Goal: Task Accomplishment & Management: Manage account settings

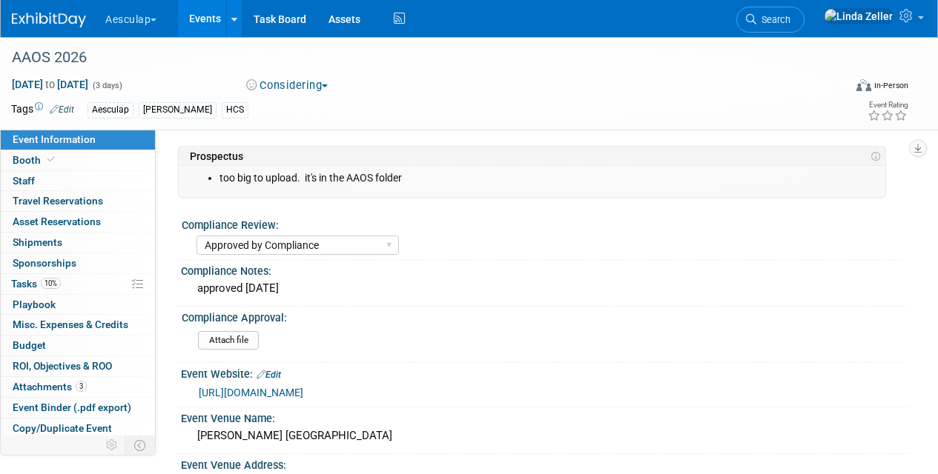
select select "Approved by Compliance"
select select "HCS"
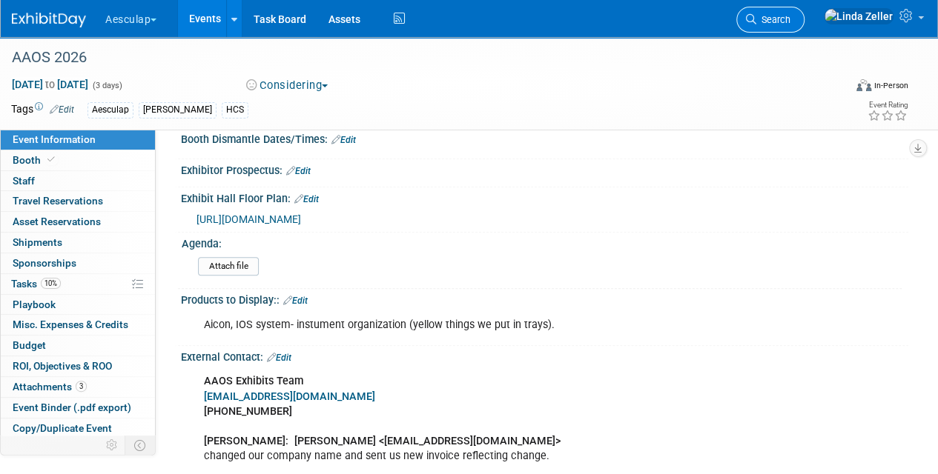
click at [790, 16] on span "Search" at bounding box center [773, 19] width 34 height 11
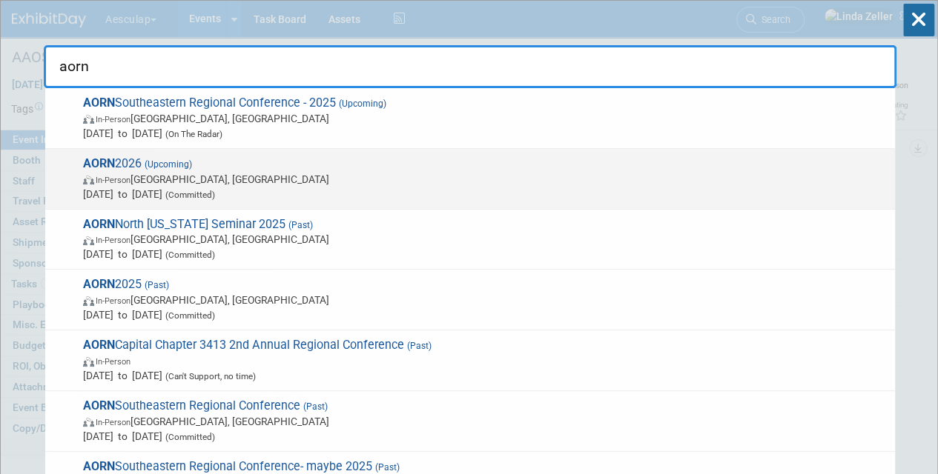
type input "aorn"
click at [159, 167] on span "(Upcoming)" at bounding box center [167, 164] width 50 height 10
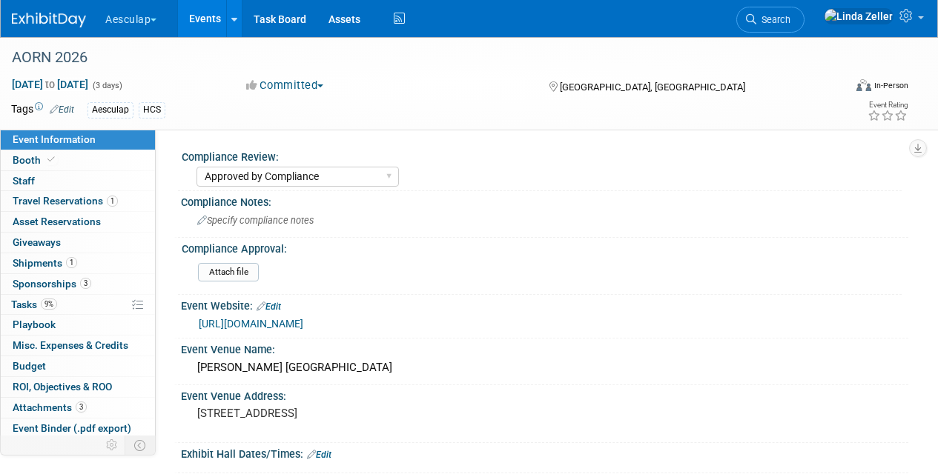
select select "Approved by Compliance"
select select "HCS"
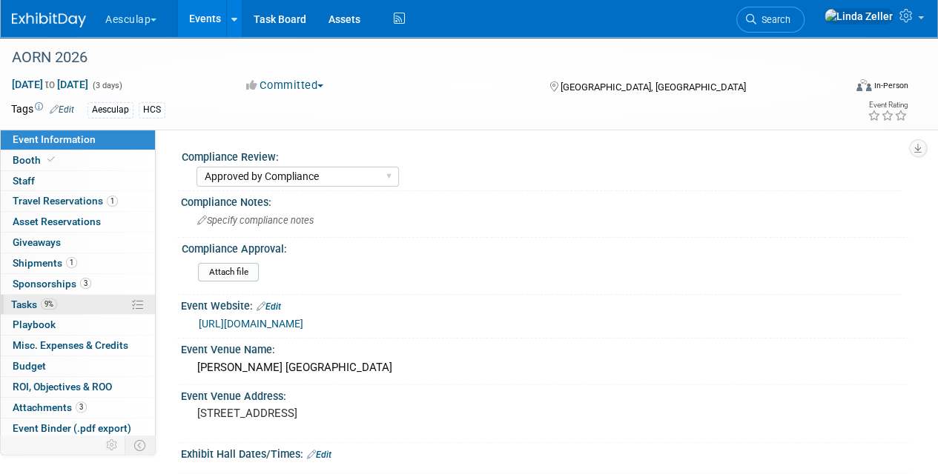
click at [21, 299] on span "Tasks 9%" at bounding box center [34, 305] width 46 height 12
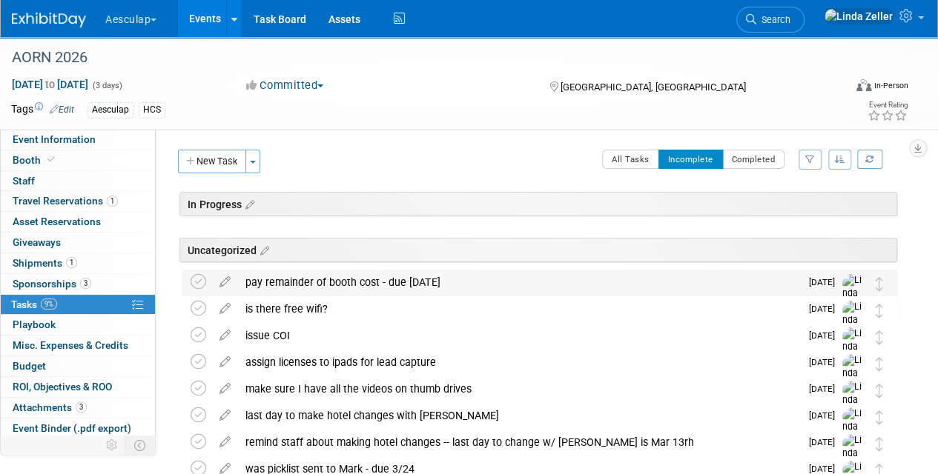
click at [322, 285] on div "pay remainder of booth cost - due oct 1" at bounding box center [519, 282] width 562 height 25
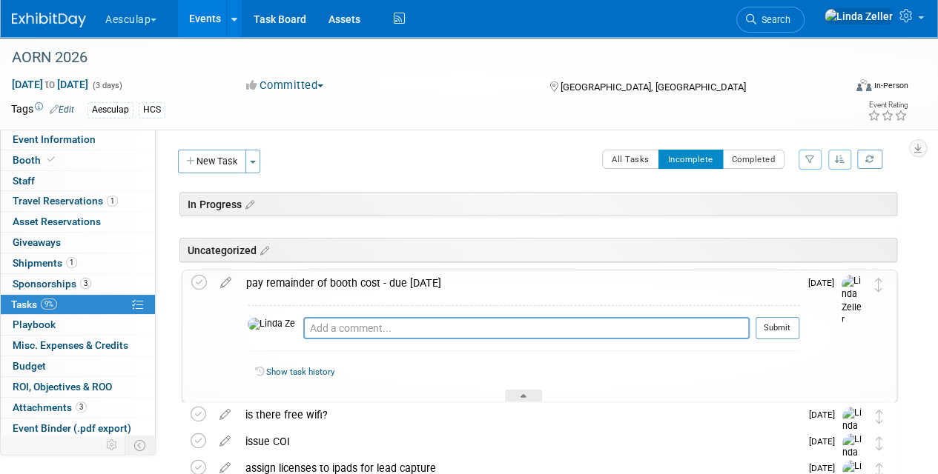
click at [322, 285] on div "pay remainder of booth cost - due oct 1" at bounding box center [519, 283] width 560 height 25
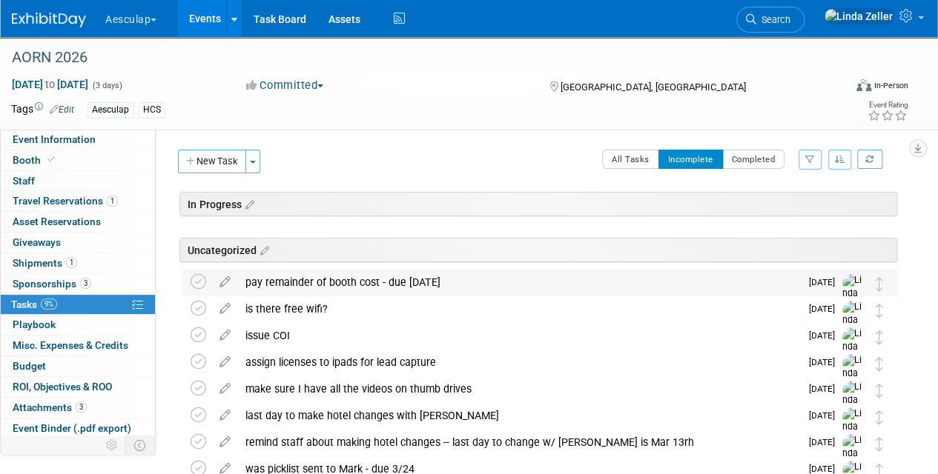
click at [322, 285] on div "pay remainder of booth cost - due oct 1" at bounding box center [519, 282] width 562 height 25
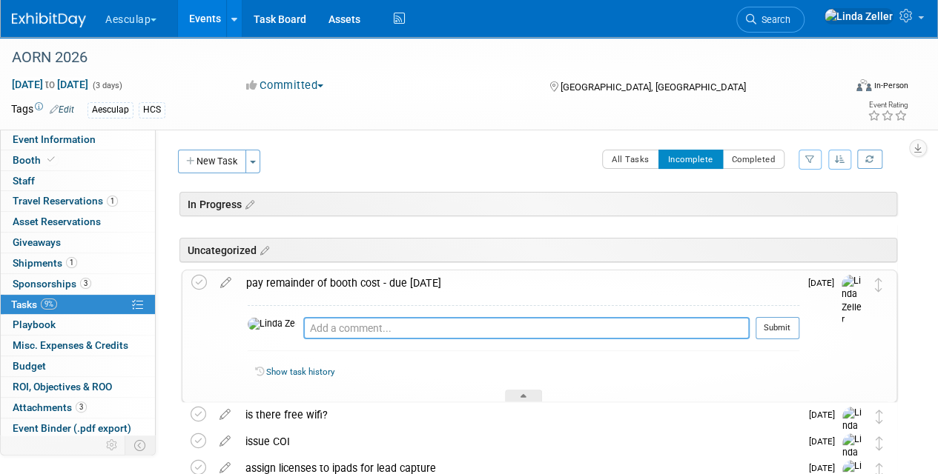
click at [313, 319] on textarea at bounding box center [526, 328] width 446 height 22
click at [311, 328] on textarea "email on 8/19 has balance" at bounding box center [526, 328] width 446 height 22
type textarea "email in folder on 8/19 has balance"
click at [778, 328] on button "Submit" at bounding box center [777, 328] width 44 height 22
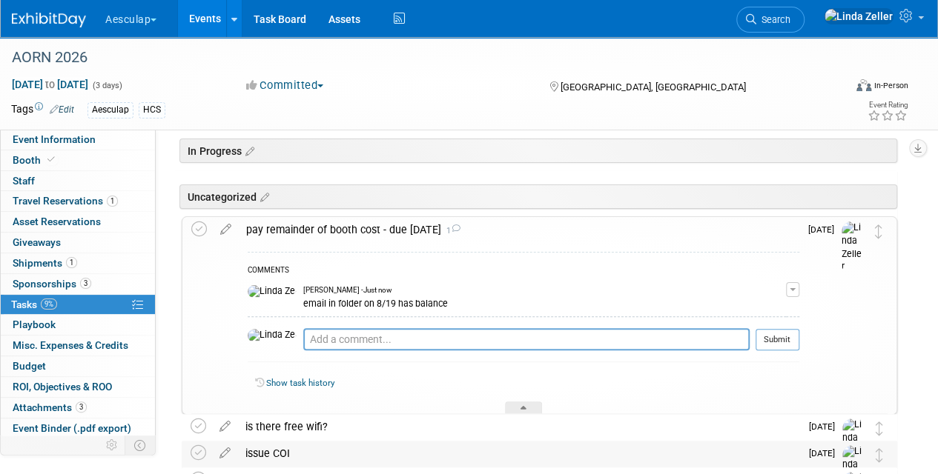
scroll to position [74, 0]
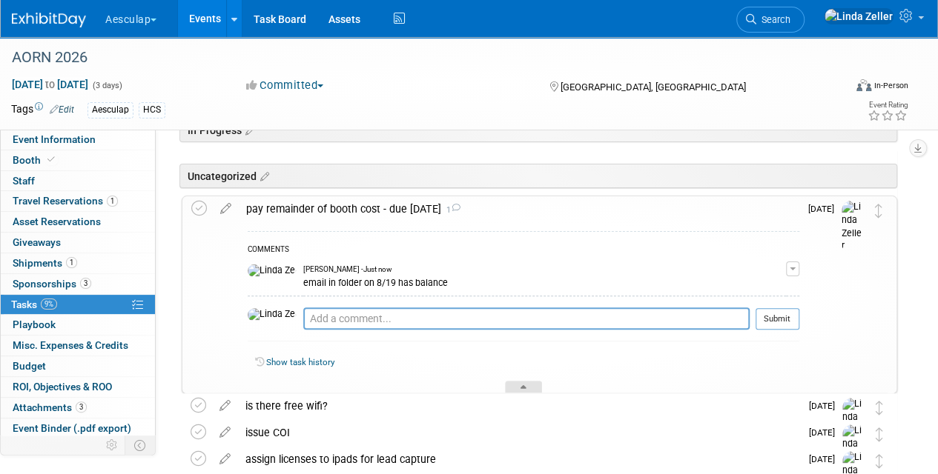
click at [505, 384] on div at bounding box center [523, 387] width 37 height 13
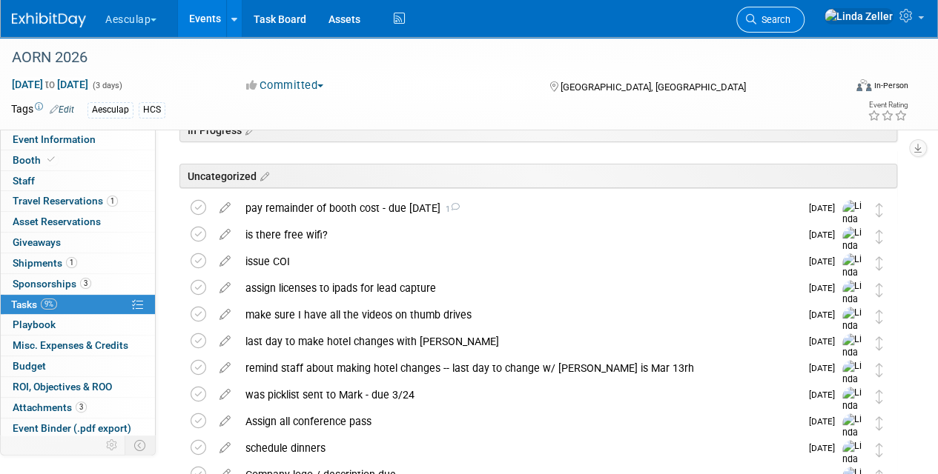
click at [804, 13] on link "Search" at bounding box center [770, 20] width 68 height 26
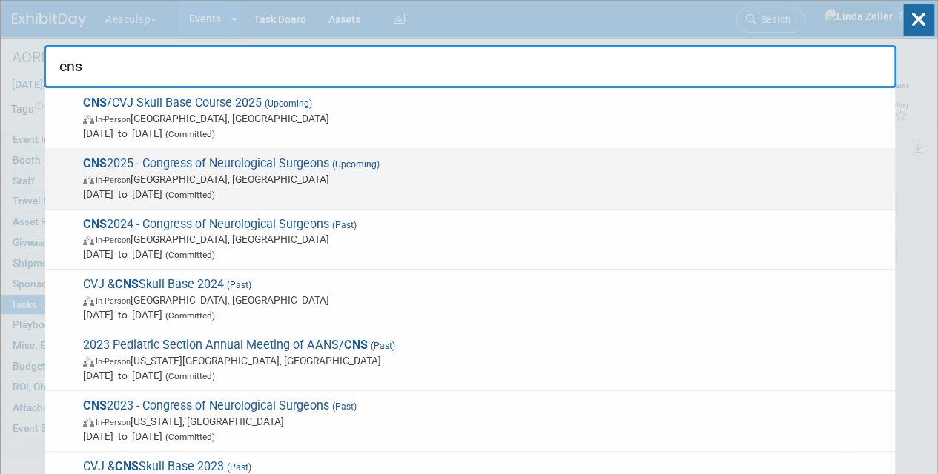
type input "cns"
click at [237, 182] on span "In-Person Los Angeles, CA" at bounding box center [485, 179] width 804 height 15
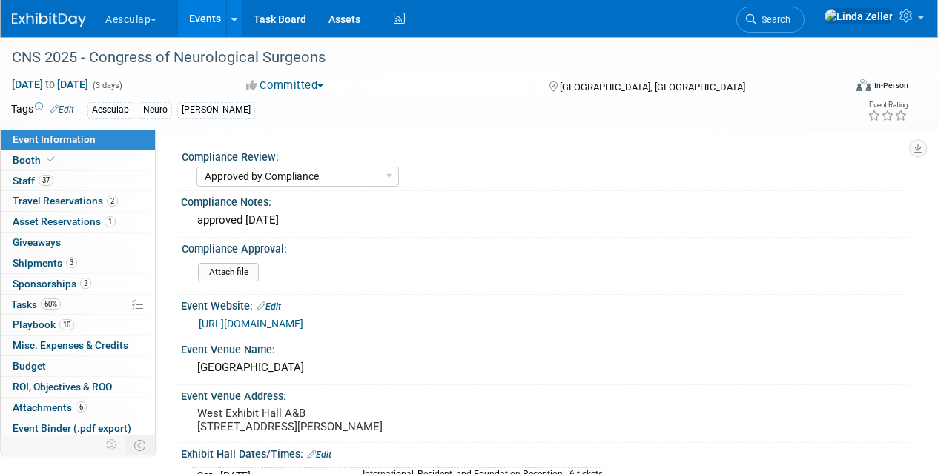
select select "Approved by Compliance"
select select "Neuro"
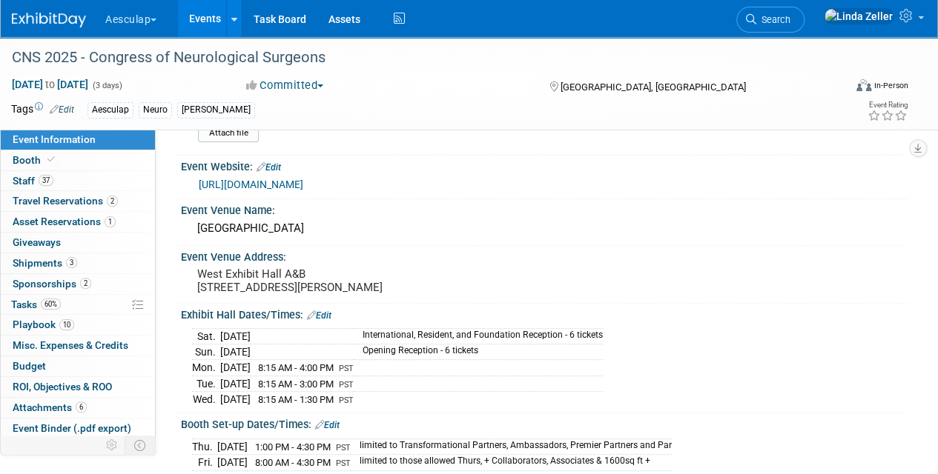
scroll to position [148, 0]
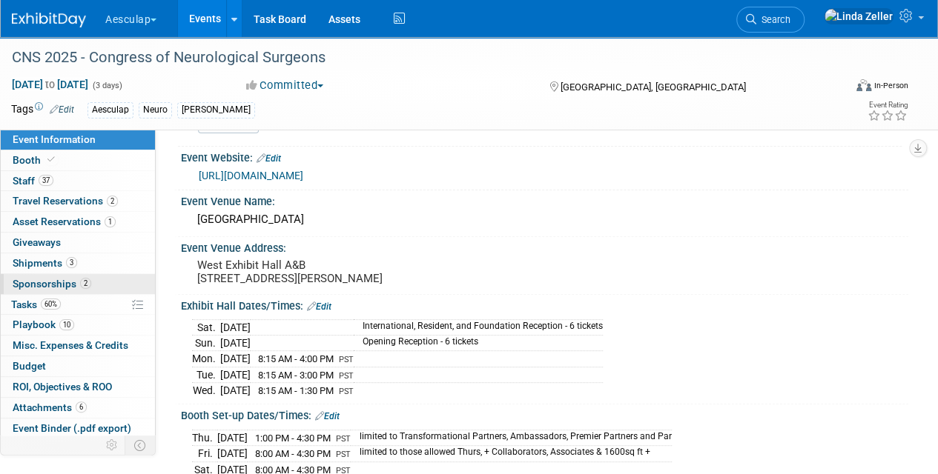
click at [64, 280] on span "Sponsorships 2" at bounding box center [52, 284] width 79 height 12
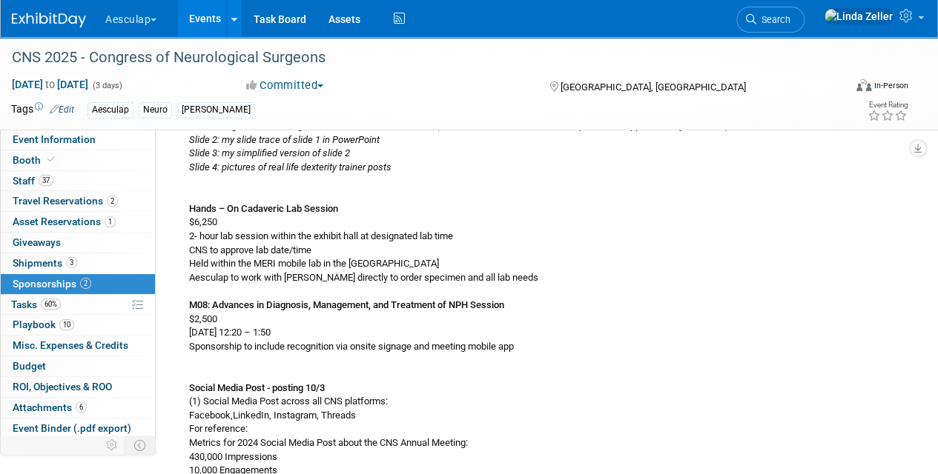
scroll to position [1324, 0]
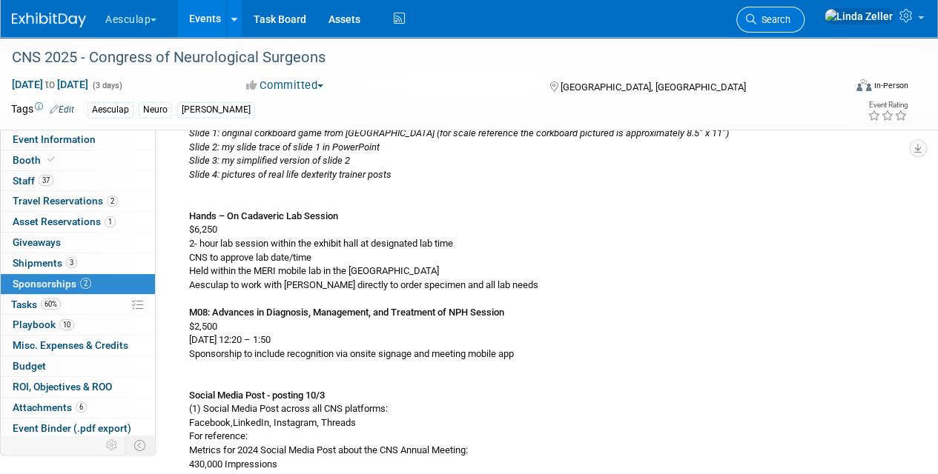
click at [792, 9] on link "Search" at bounding box center [770, 20] width 68 height 26
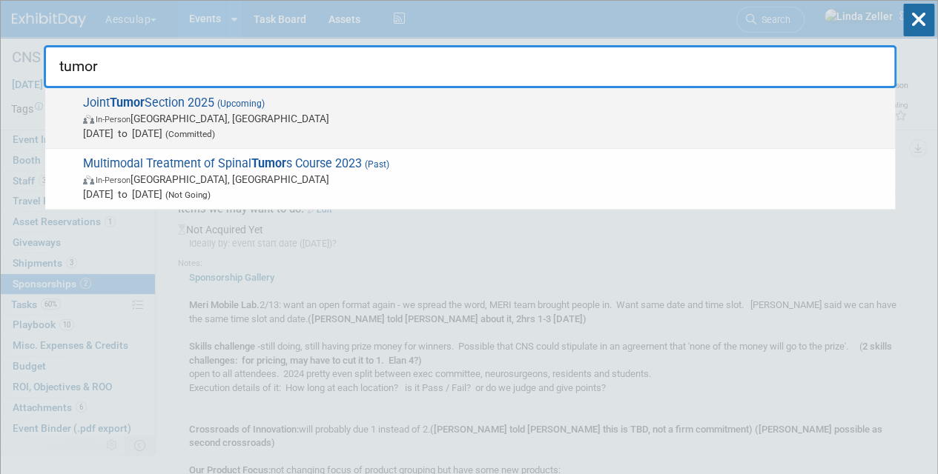
type input "tumor"
click at [119, 121] on span "In-Person" at bounding box center [113, 120] width 35 height 10
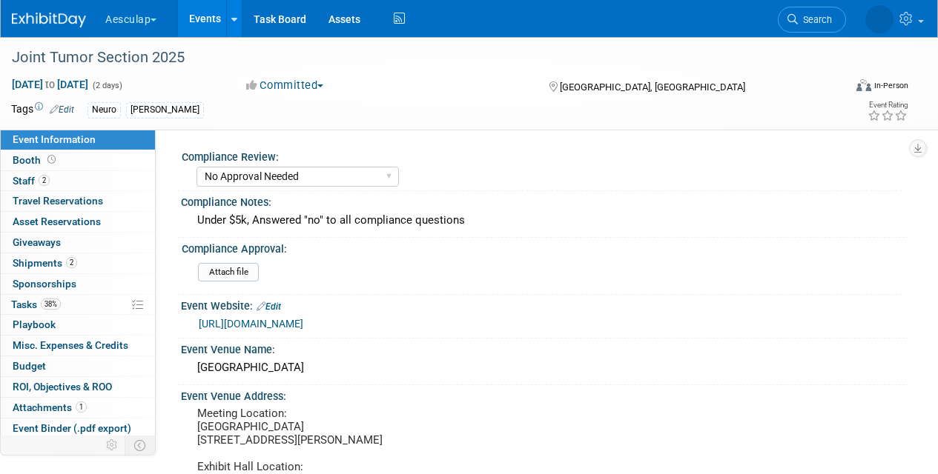
select select "No Approval Needed"
select select "Neuro"
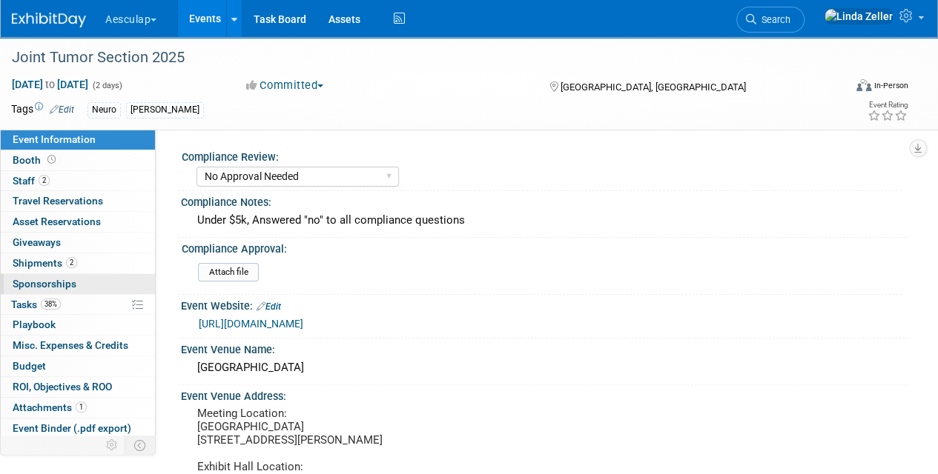
click at [53, 280] on span "Sponsorships 0" at bounding box center [45, 284] width 64 height 12
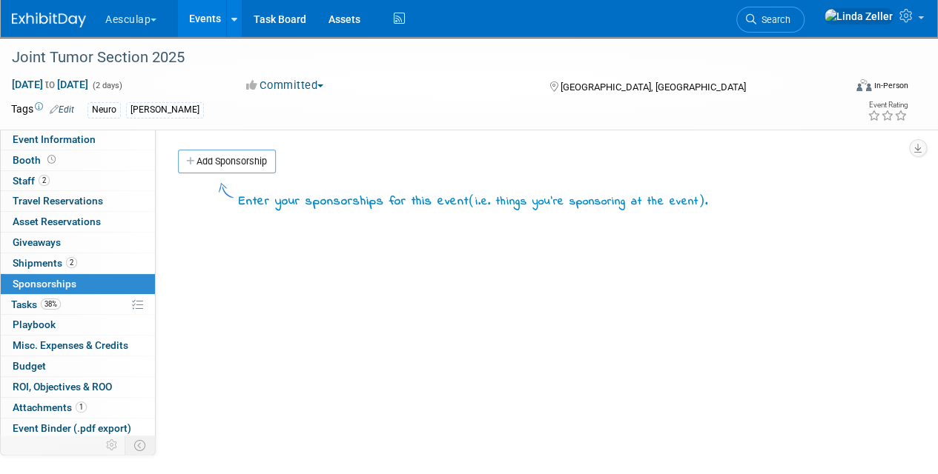
scroll to position [148, 0]
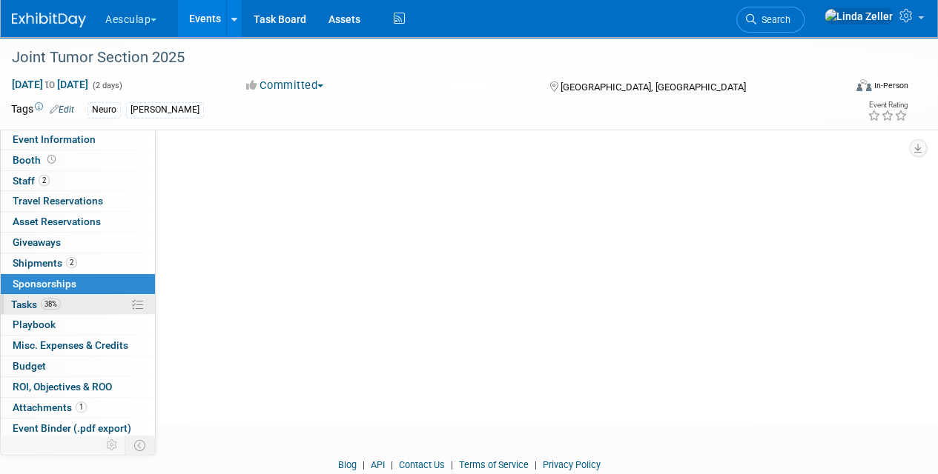
click at [22, 300] on span "Tasks 38%" at bounding box center [36, 305] width 50 height 12
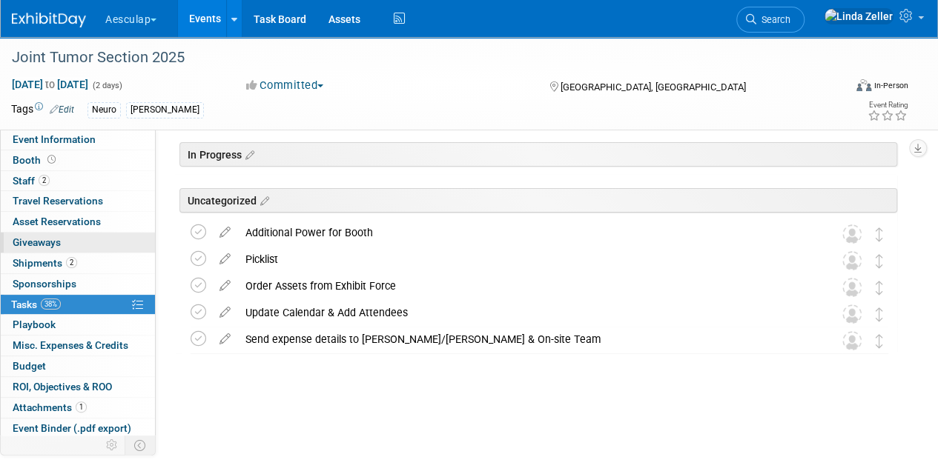
scroll to position [73, 0]
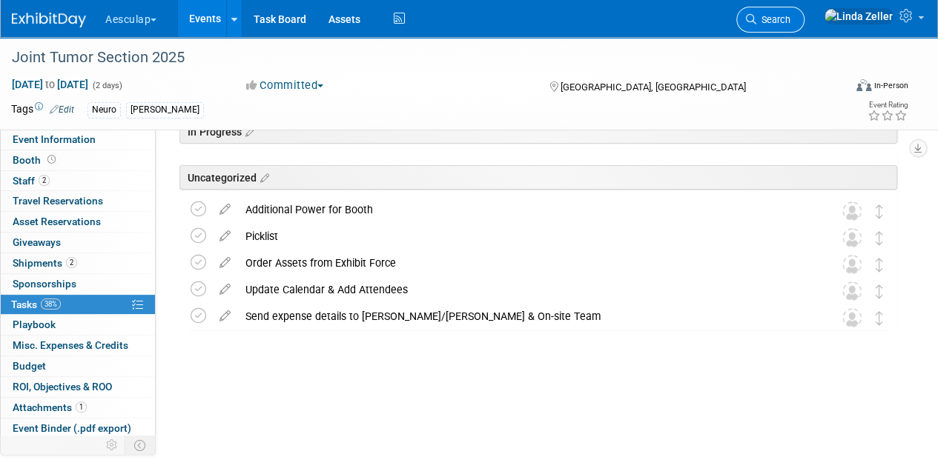
click at [790, 16] on span "Search" at bounding box center [773, 19] width 34 height 11
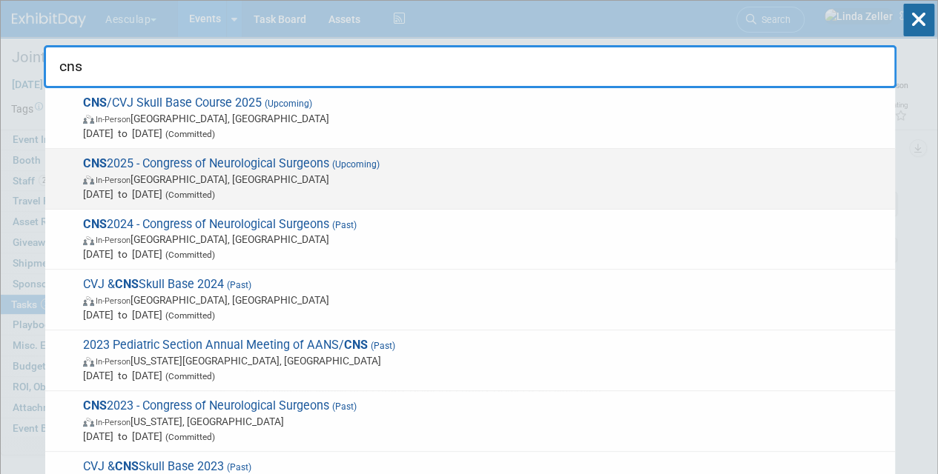
type input "cns"
click at [173, 178] on span "In-Person Los Angeles, CA" at bounding box center [485, 179] width 804 height 15
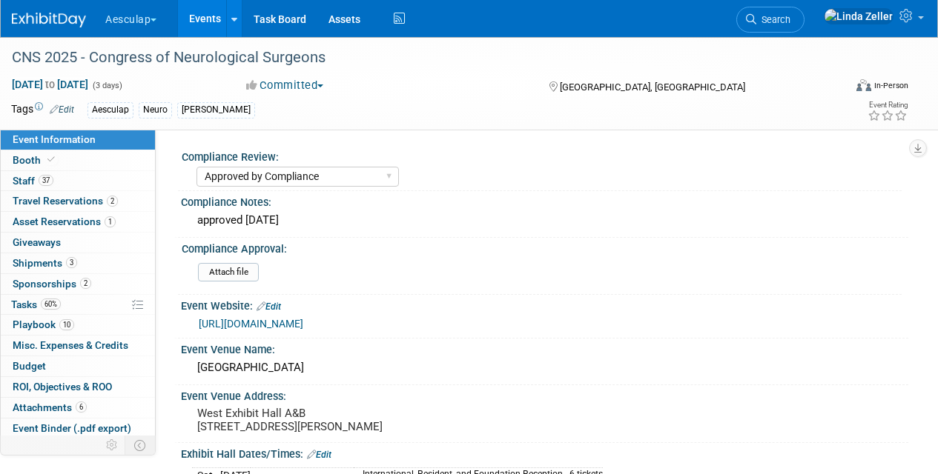
select select "Approved by Compliance"
select select "Neuro"
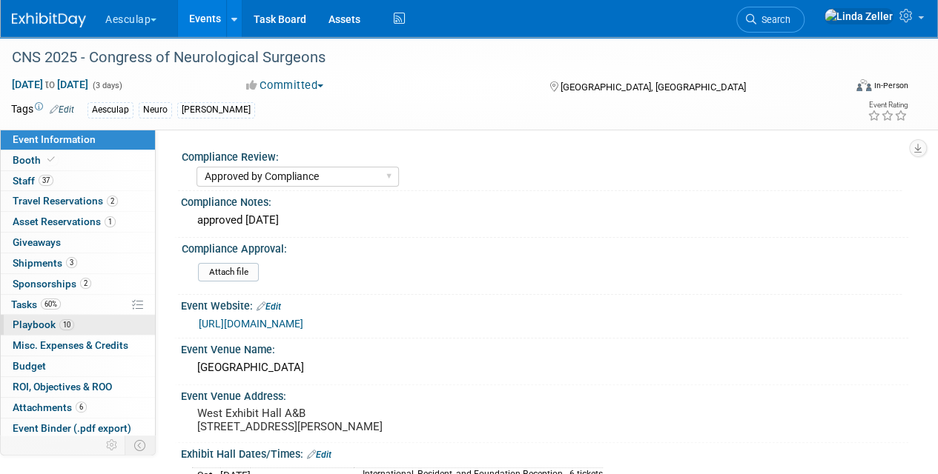
click at [30, 320] on span "Playbook 10" at bounding box center [44, 325] width 62 height 12
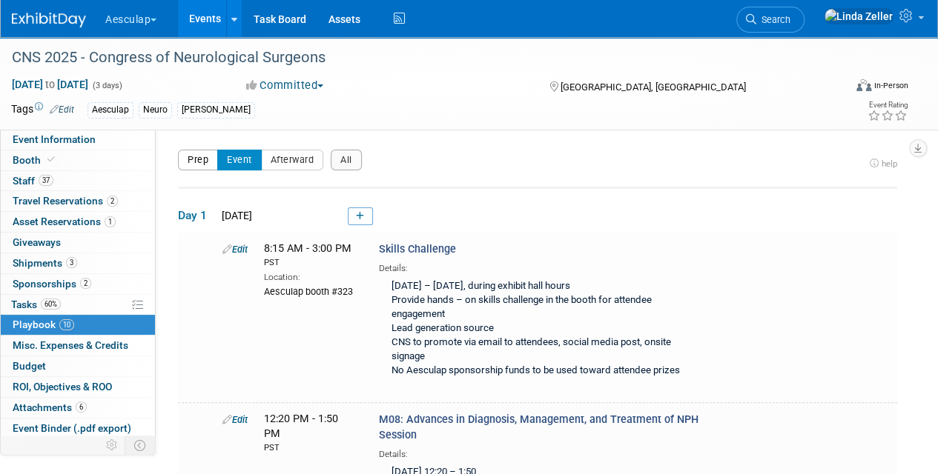
click at [197, 151] on button "Prep" at bounding box center [198, 160] width 40 height 21
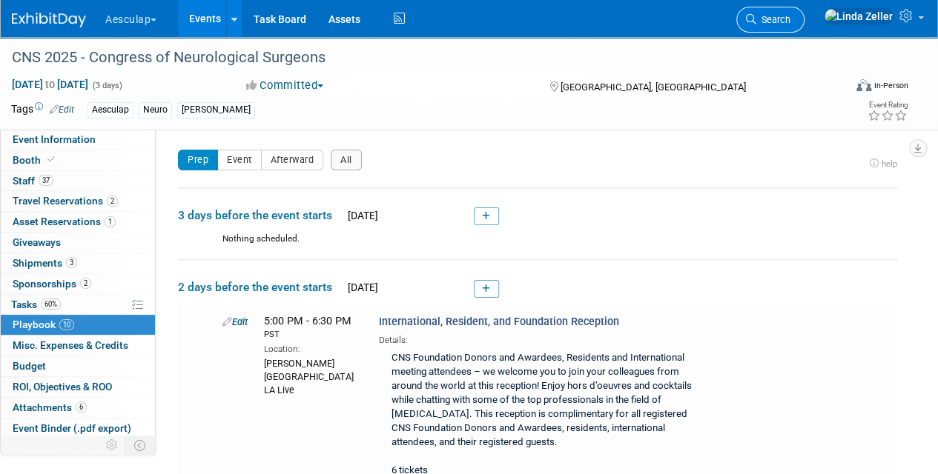
click at [790, 24] on span "Search" at bounding box center [773, 19] width 34 height 11
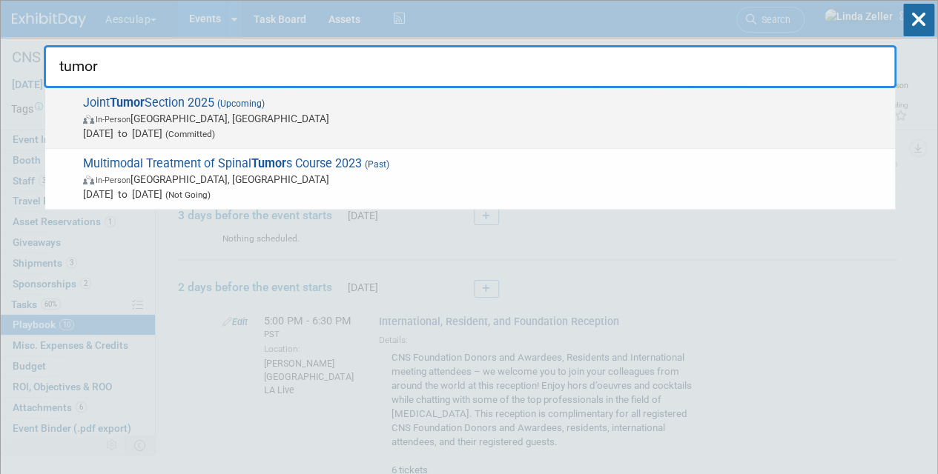
type input "tumor"
click at [113, 105] on strong "Tumor" at bounding box center [127, 103] width 35 height 14
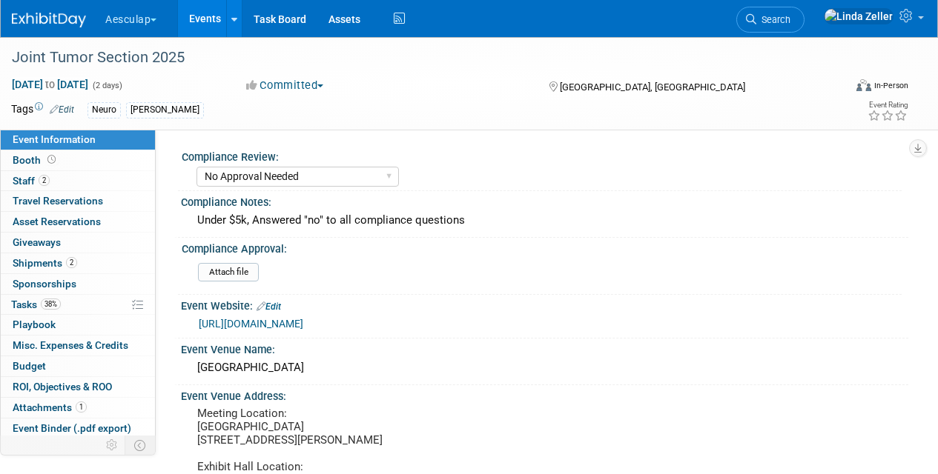
select select "No Approval Needed"
select select "Neuro"
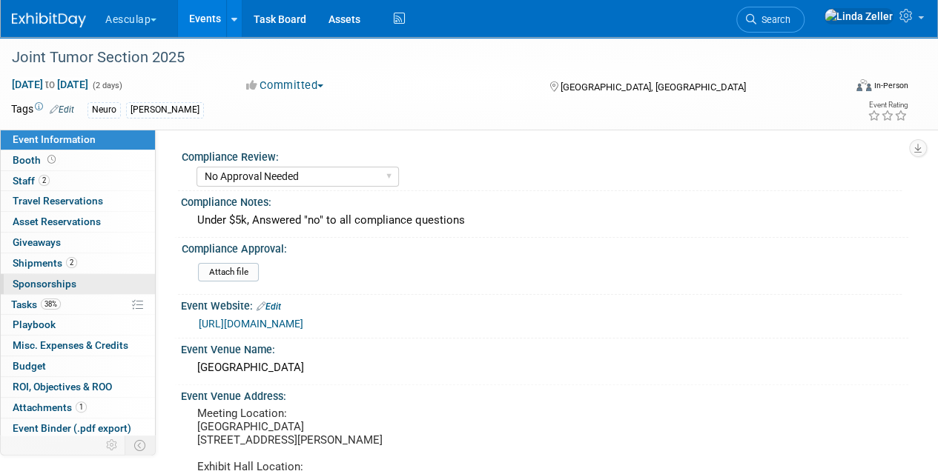
click at [43, 282] on span "Sponsorships 0" at bounding box center [45, 284] width 64 height 12
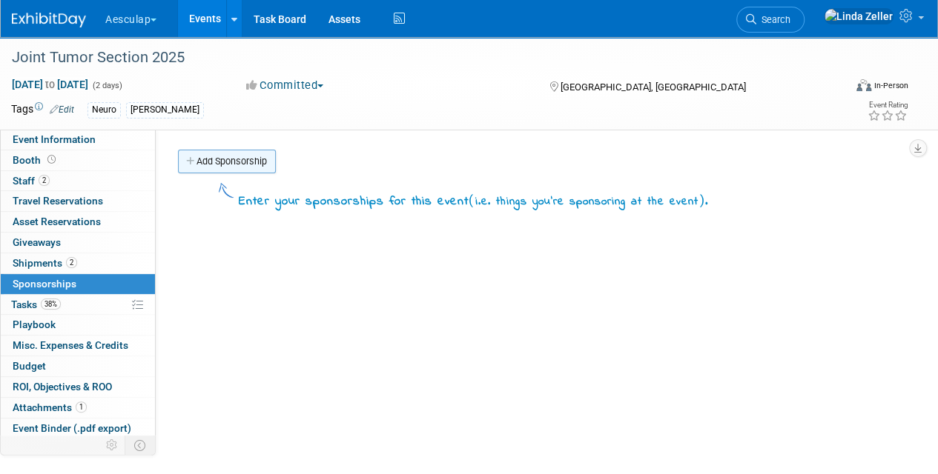
click at [230, 162] on link "Add Sponsorship" at bounding box center [227, 162] width 98 height 24
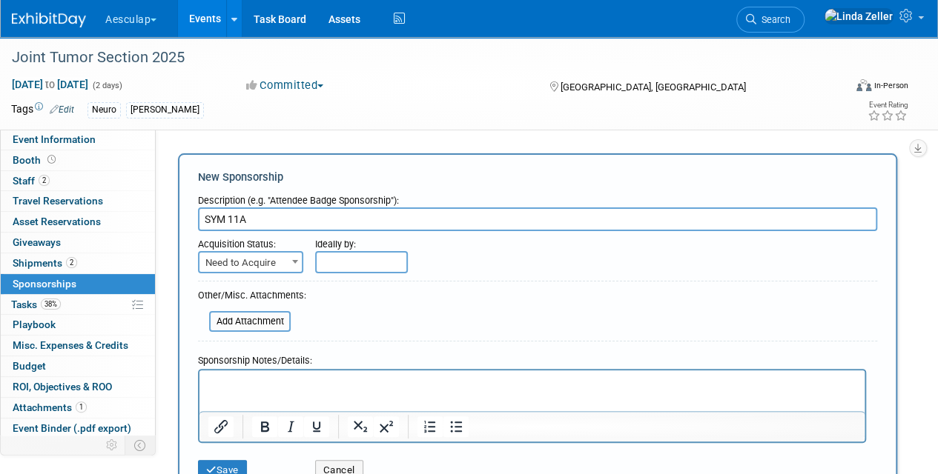
type input "SYM 11A"
click at [212, 384] on p "Rich Text Area. Press ALT-0 for help." at bounding box center [532, 384] width 648 height 15
click at [246, 379] on p "requests:" at bounding box center [532, 384] width 648 height 15
click at [275, 382] on p "requests as od 8/19:" at bounding box center [532, 384] width 648 height 15
click at [311, 385] on p "requests as of 8/19:" at bounding box center [532, 384] width 648 height 15
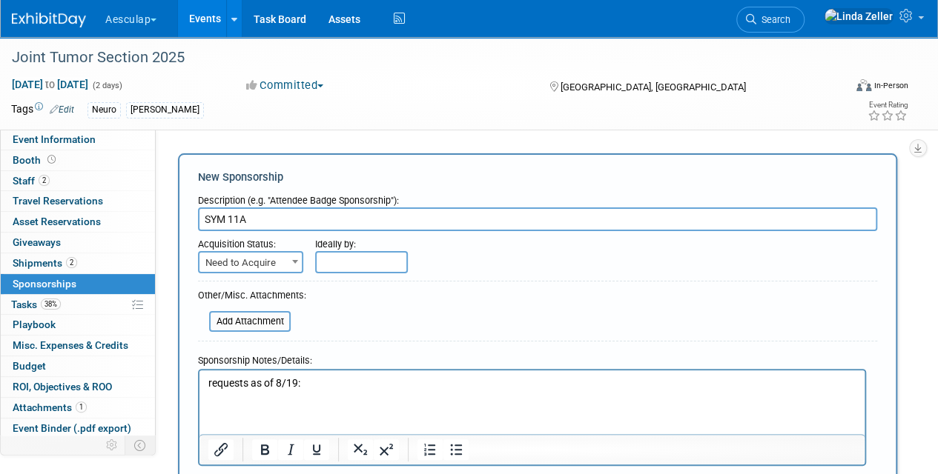
drag, startPoint x: 507, startPoint y: 735, endPoint x: 395, endPoint y: 752, distance: 113.2
click at [199, 382] on html "requests as of 8/19:" at bounding box center [531, 403] width 665 height 64
drag, startPoint x: 261, startPoint y: 212, endPoint x: 142, endPoint y: 212, distance: 119.3
click at [142, 212] on div "Event Information Event Info Booth Booth 2 Staff 2 Staff 0 Travel Reservations …" at bounding box center [469, 285] width 938 height 496
click at [790, 20] on span "Search" at bounding box center [773, 19] width 34 height 11
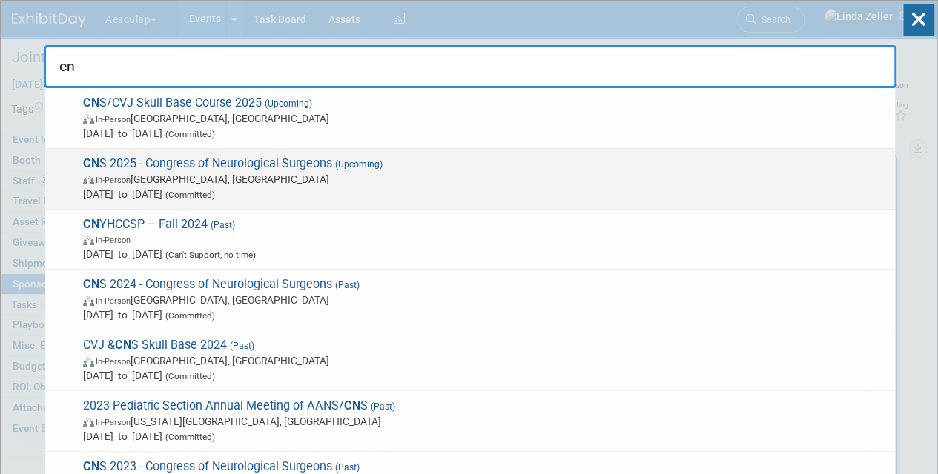
type input "cn"
click at [236, 183] on span "In-Person Los Angeles, CA" at bounding box center [485, 179] width 804 height 15
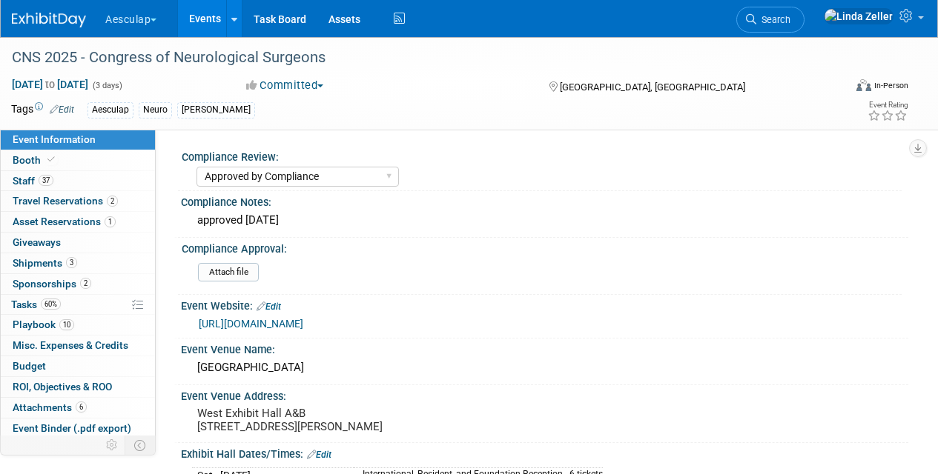
select select "Approved by Compliance"
select select "Neuro"
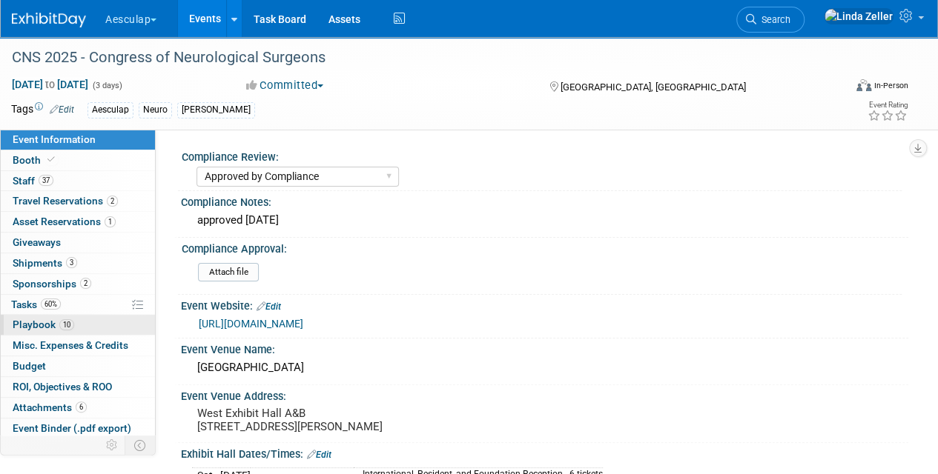
click at [27, 319] on span "Playbook 10" at bounding box center [44, 325] width 62 height 12
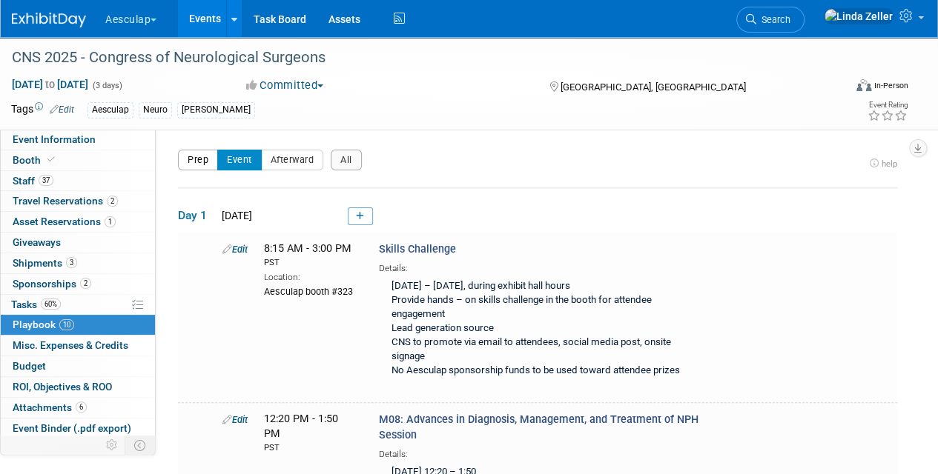
click at [188, 157] on button "Prep" at bounding box center [198, 160] width 40 height 21
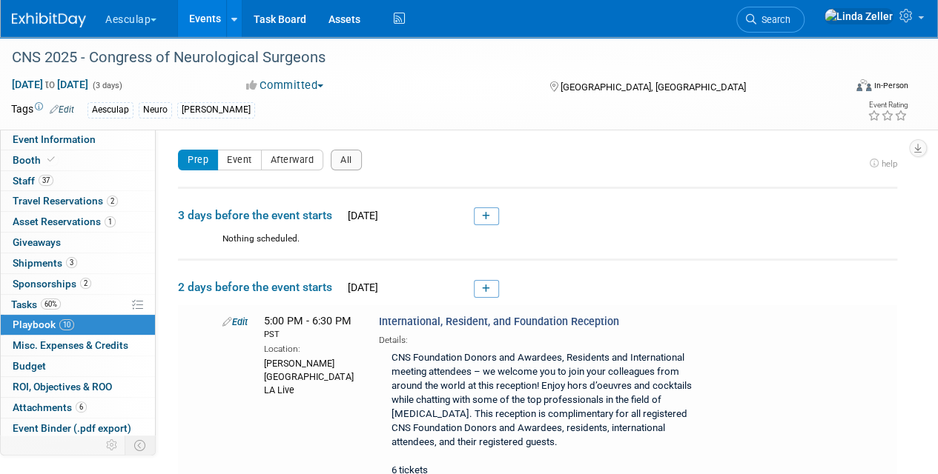
click at [471, 279] on td "2 days before the event starts [DATE]" at bounding box center [537, 282] width 719 height 45
click at [481, 286] on link at bounding box center [486, 289] width 25 height 18
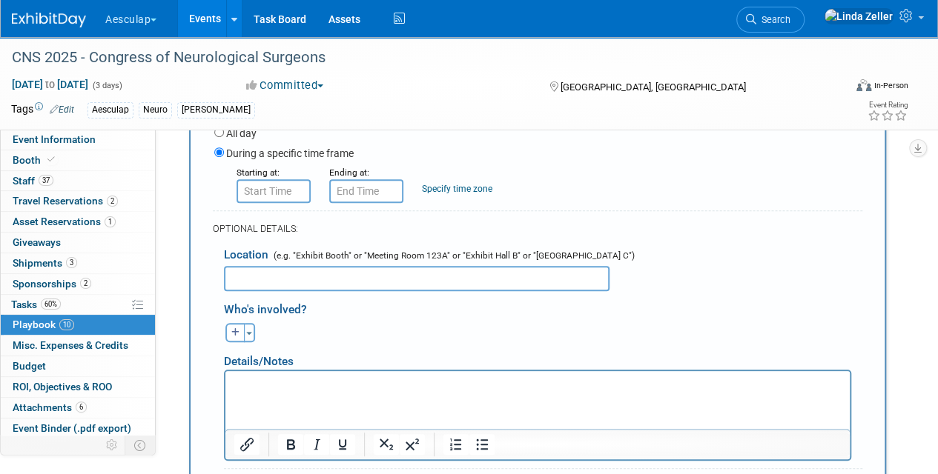
scroll to position [342, 0]
type input "Sym11A"
click at [256, 363] on div "Details/Notes" at bounding box center [537, 355] width 627 height 27
click at [256, 378] on p "Rich Text Area. Press ALT-0 for help." at bounding box center [537, 384] width 607 height 15
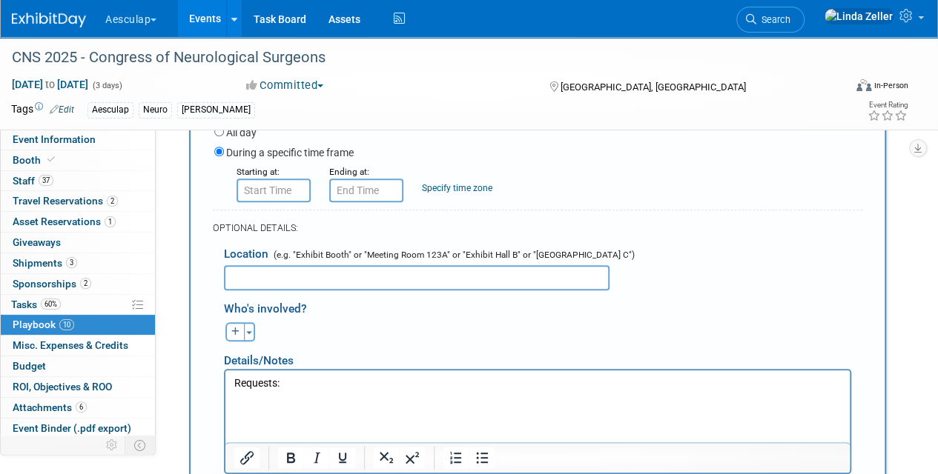
click at [277, 387] on p "Requests:" at bounding box center [537, 384] width 607 height 15
click at [337, 381] on p "Requests as of 8/19:" at bounding box center [537, 384] width 607 height 15
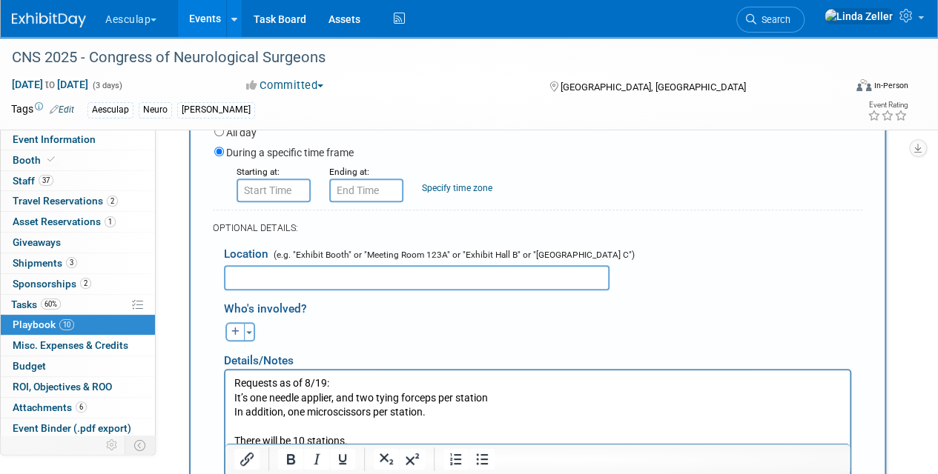
scroll to position [404, 0]
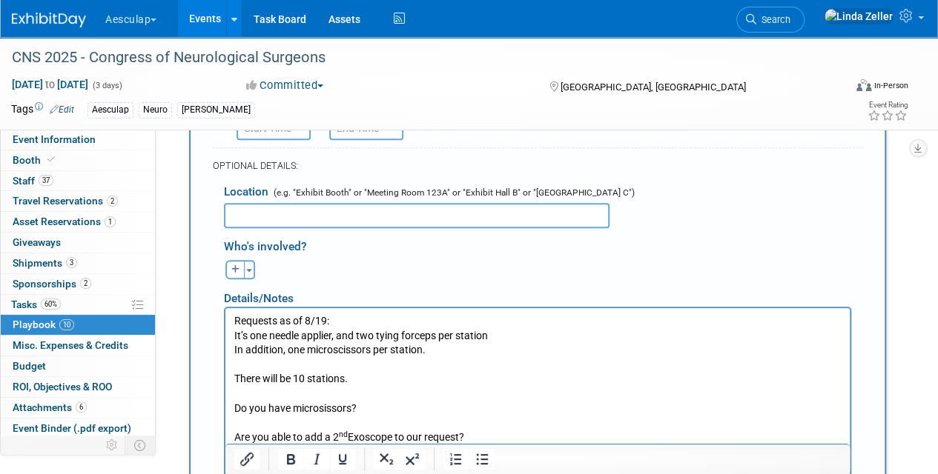
click at [236, 382] on p "There will be 10 stations." at bounding box center [537, 379] width 607 height 15
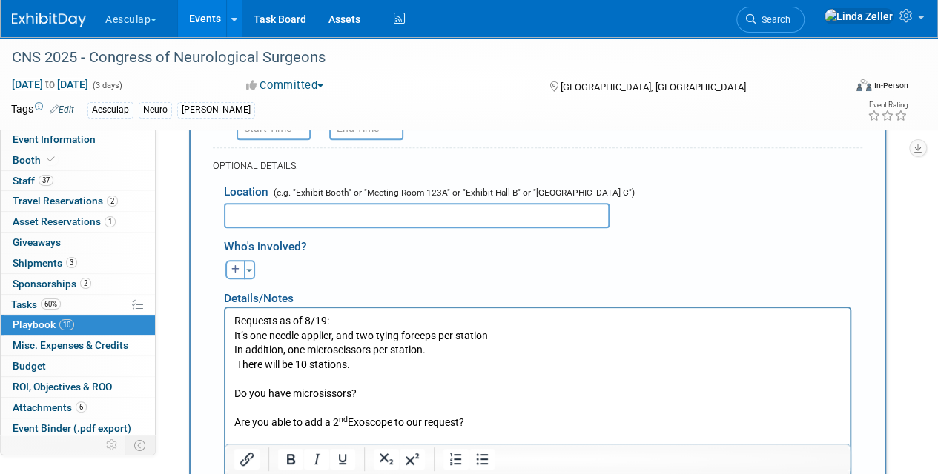
click at [233, 390] on body "Requests as of 8/19: It’s one needle applier, and two tying forceps per station…" at bounding box center [537, 379] width 608 height 130
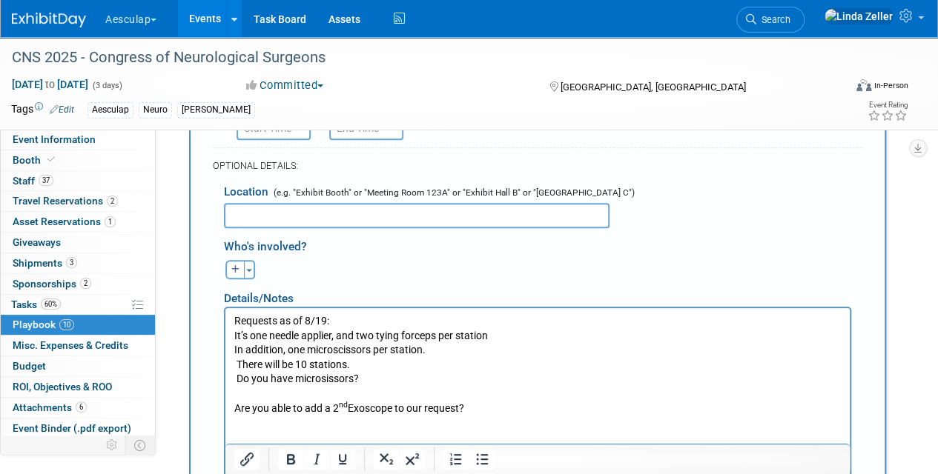
click at [233, 407] on body "Requests as of 8/19: It’s one needle applier, and two tying forceps per station…" at bounding box center [537, 372] width 608 height 116
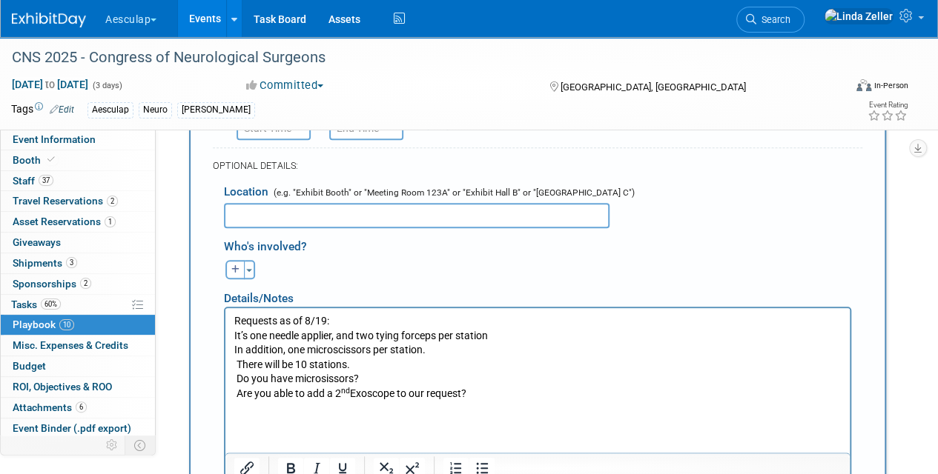
scroll to position [626, 0]
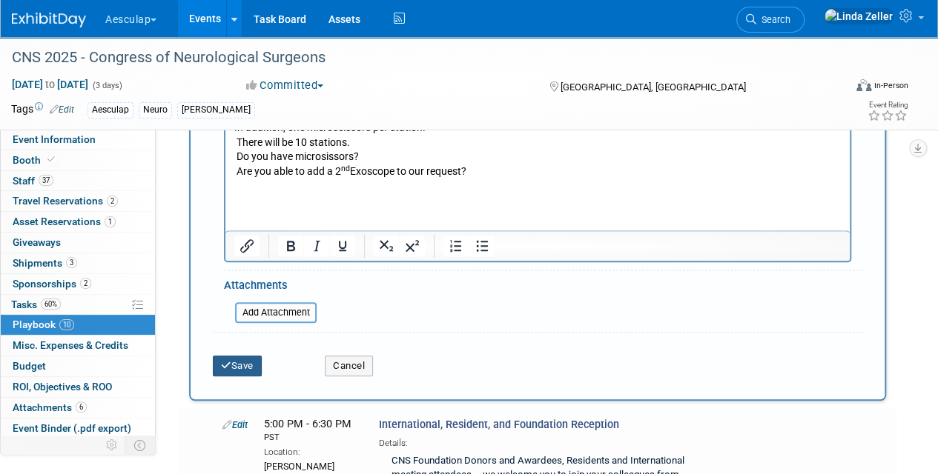
click at [245, 363] on button "Save" at bounding box center [237, 366] width 49 height 21
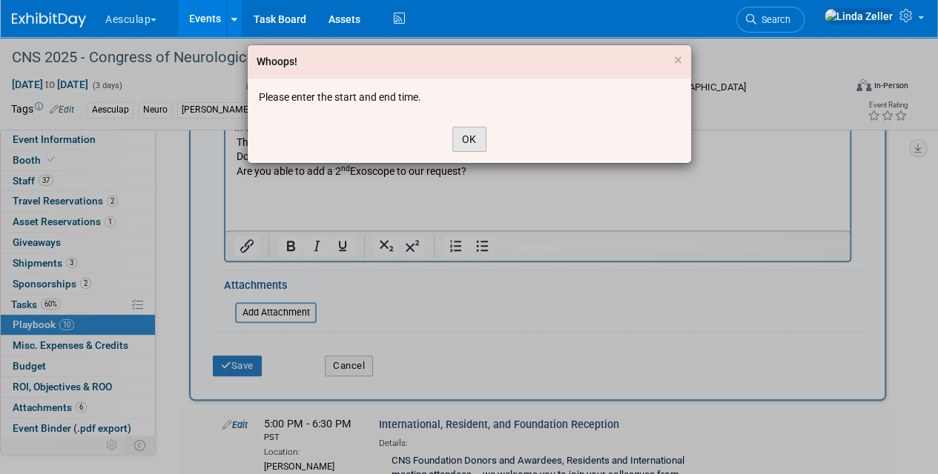
click at [466, 136] on button "OK" at bounding box center [469, 139] width 34 height 25
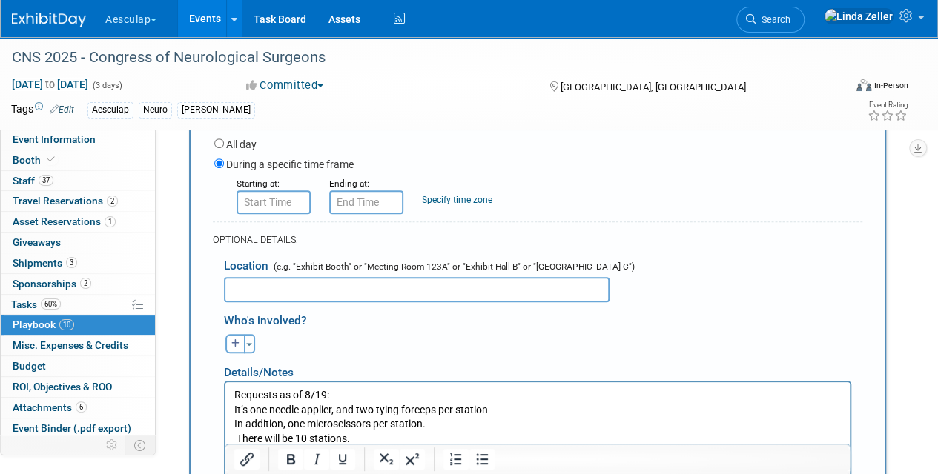
scroll to position [256, 0]
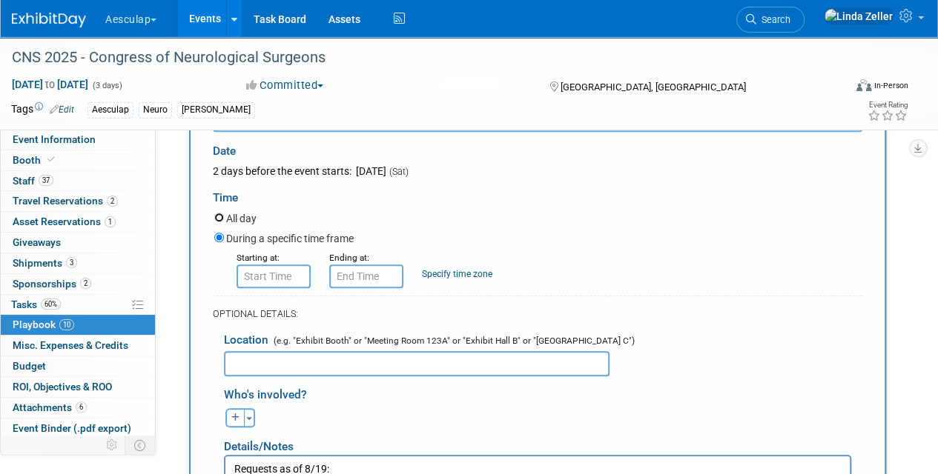
click at [219, 214] on input "All day" at bounding box center [219, 218] width 10 height 10
radio input "true"
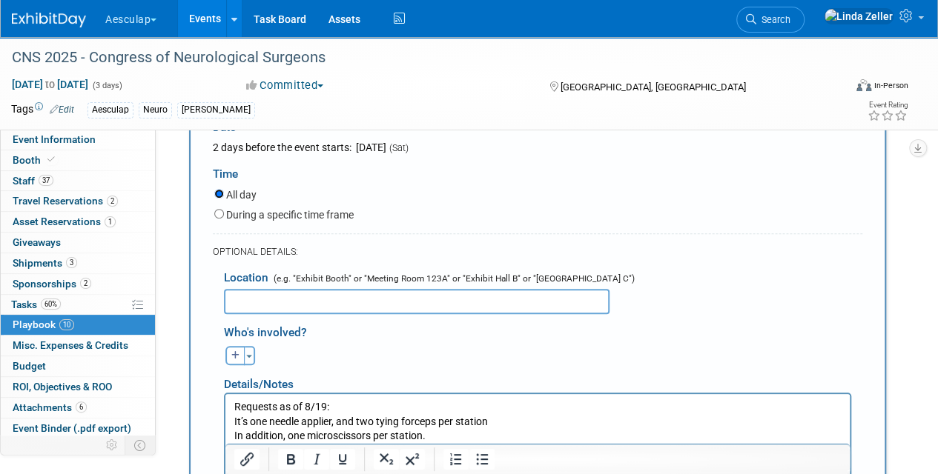
scroll to position [404, 0]
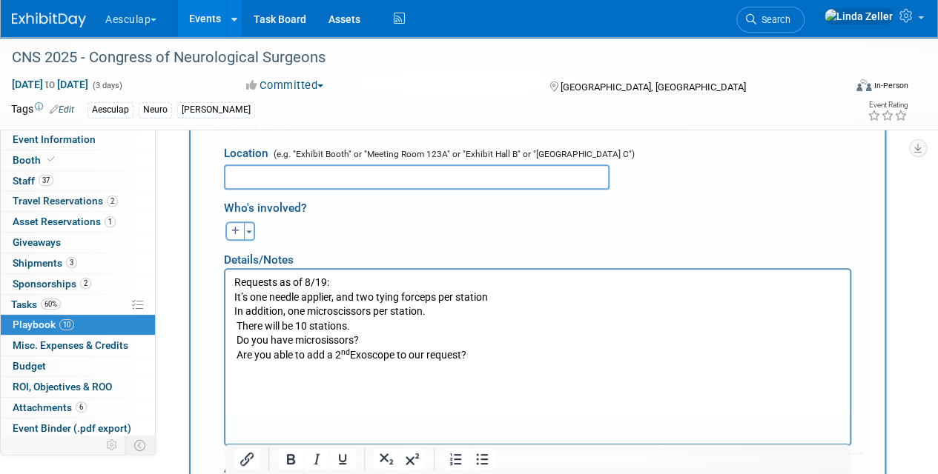
drag, startPoint x: 478, startPoint y: 356, endPoint x: 157, endPoint y: 248, distance: 338.7
click at [225, 270] on html "Requests as of 8/19: It’s one needle applier, and two tying forceps per station…" at bounding box center [537, 323] width 624 height 107
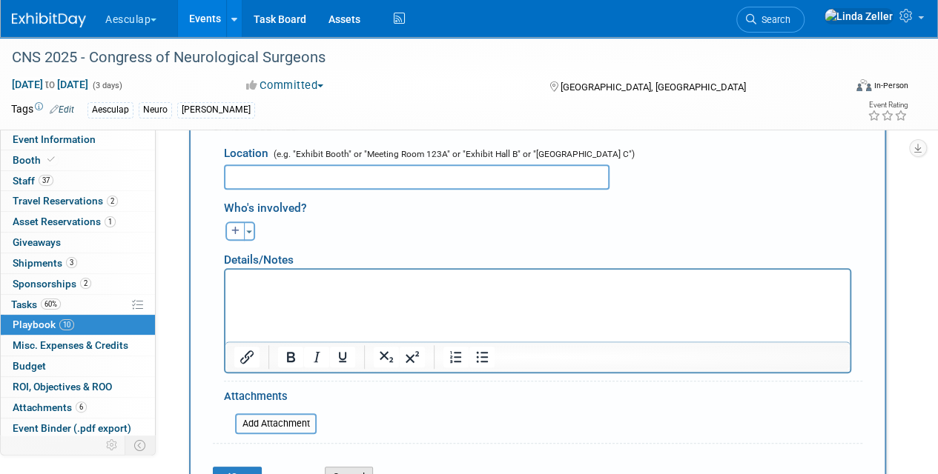
click at [326, 471] on button "Cancel" at bounding box center [349, 477] width 48 height 21
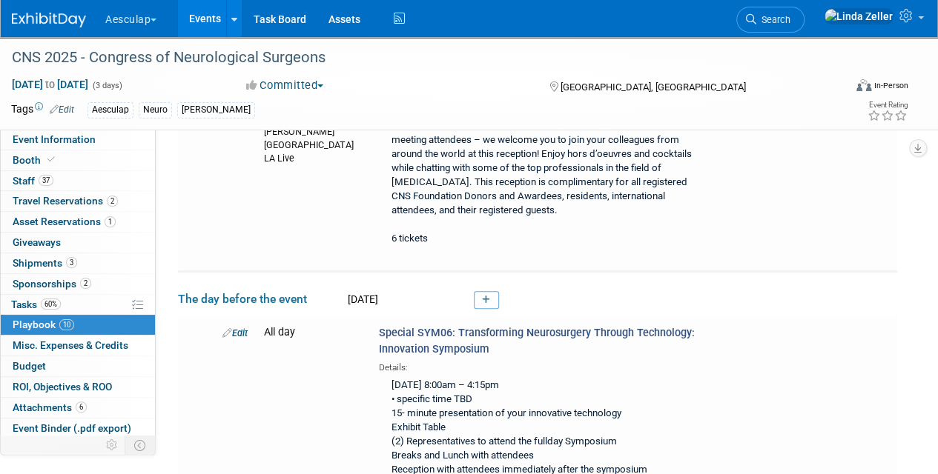
scroll to position [203, 0]
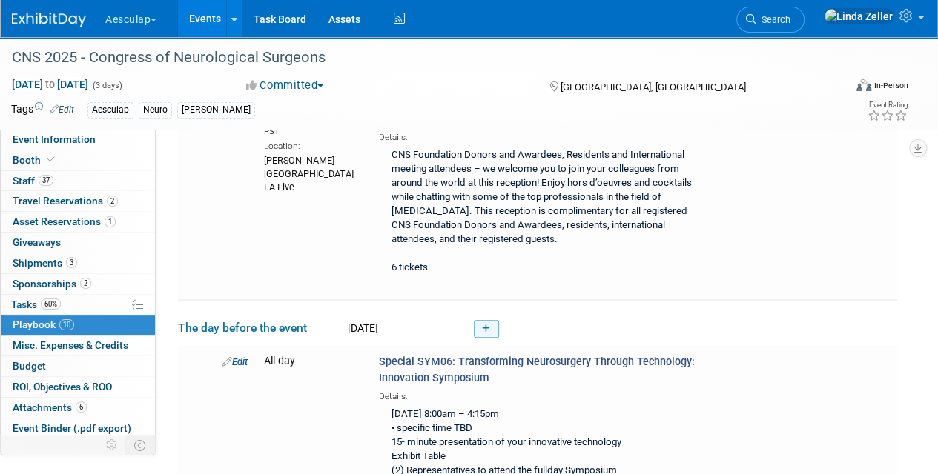
click at [481, 328] on link at bounding box center [486, 329] width 25 height 18
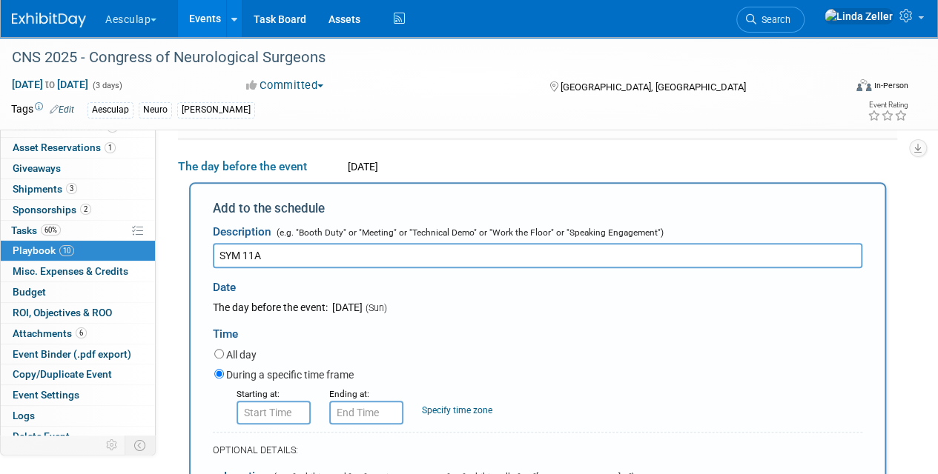
scroll to position [584, 0]
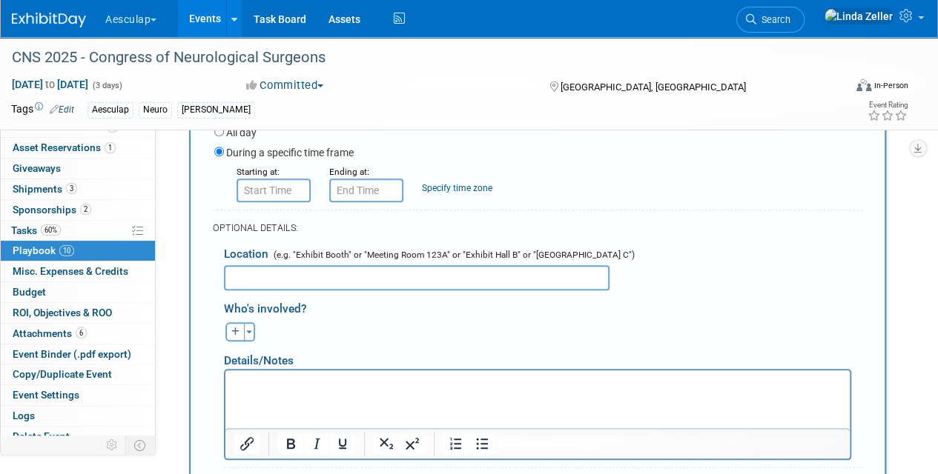
click at [236, 372] on html at bounding box center [537, 380] width 624 height 21
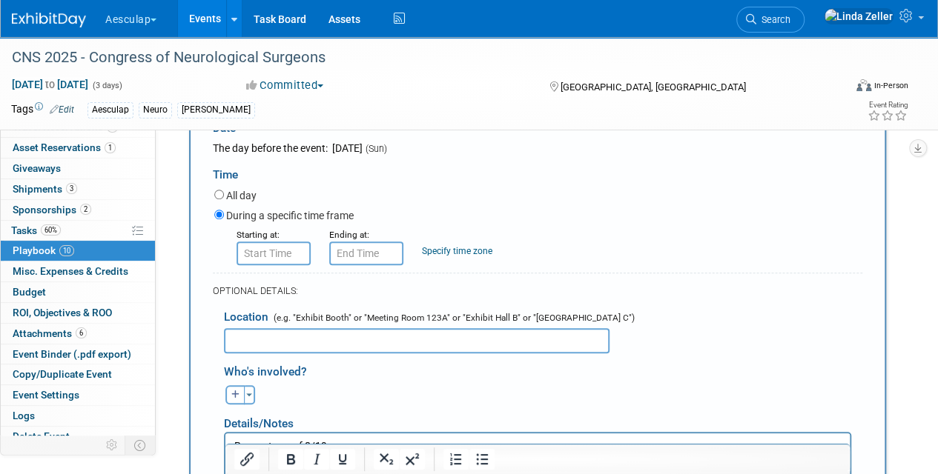
scroll to position [379, 0]
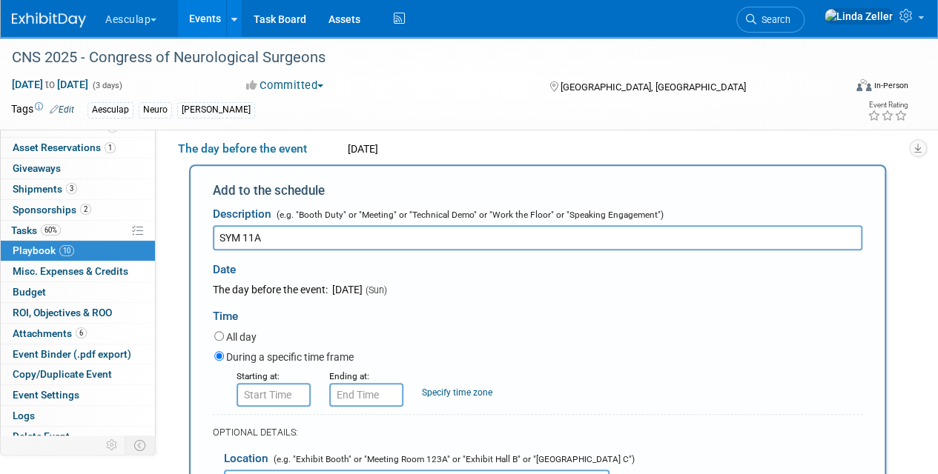
click at [278, 238] on input "SYM 11A" at bounding box center [537, 237] width 649 height 25
type input "SYM 11A: [MEDICAL_DATA] Indications and Techniques"
type input "8:00 AM"
click at [256, 397] on input "8:00 AM" at bounding box center [273, 395] width 74 height 24
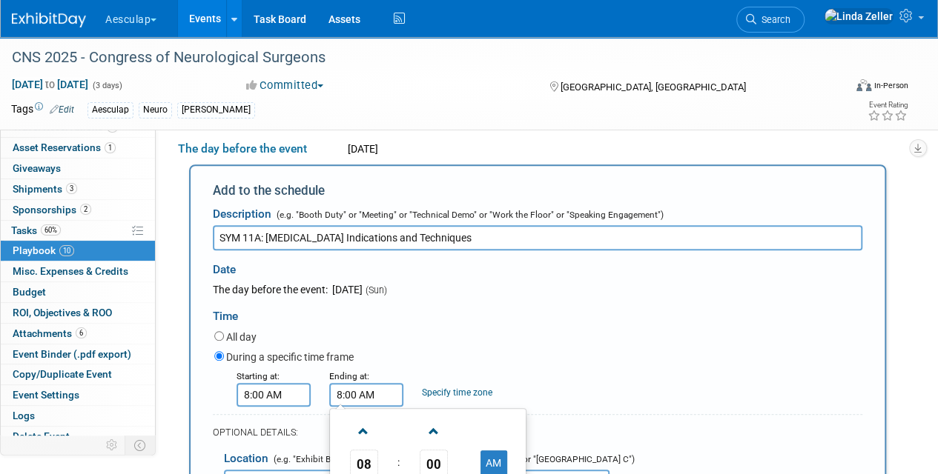
click at [347, 397] on input "8:00 AM" at bounding box center [366, 395] width 74 height 24
click at [366, 461] on span "08" at bounding box center [364, 463] width 28 height 27
click at [364, 430] on td "12" at bounding box center [356, 432] width 47 height 40
click at [490, 457] on button "AM" at bounding box center [493, 463] width 27 height 25
type input "12:00 PM"
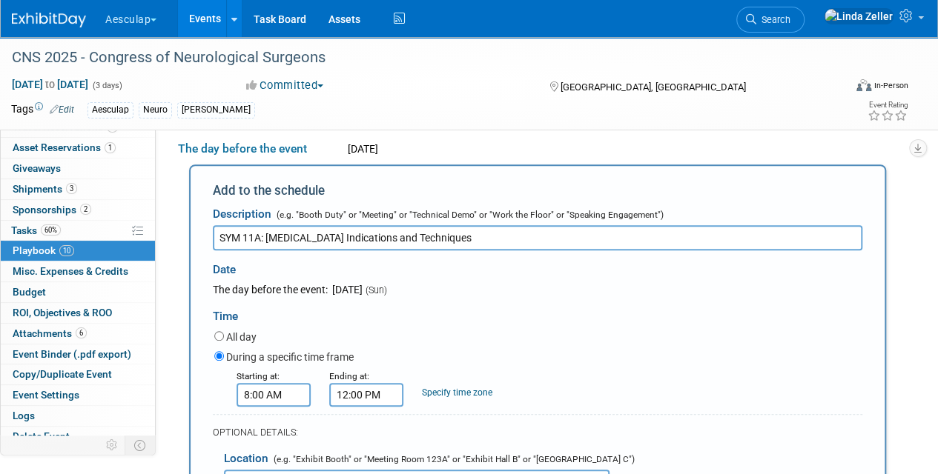
click at [445, 392] on link "Specify time zone" at bounding box center [457, 393] width 70 height 10
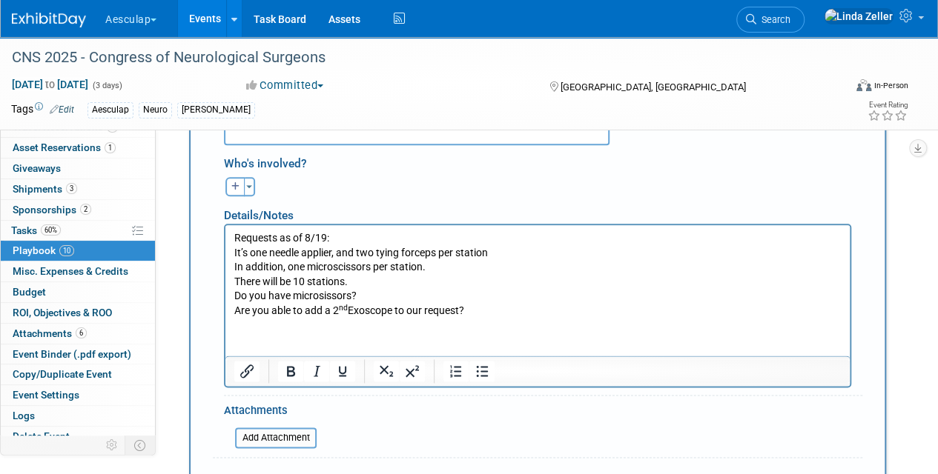
scroll to position [750, 0]
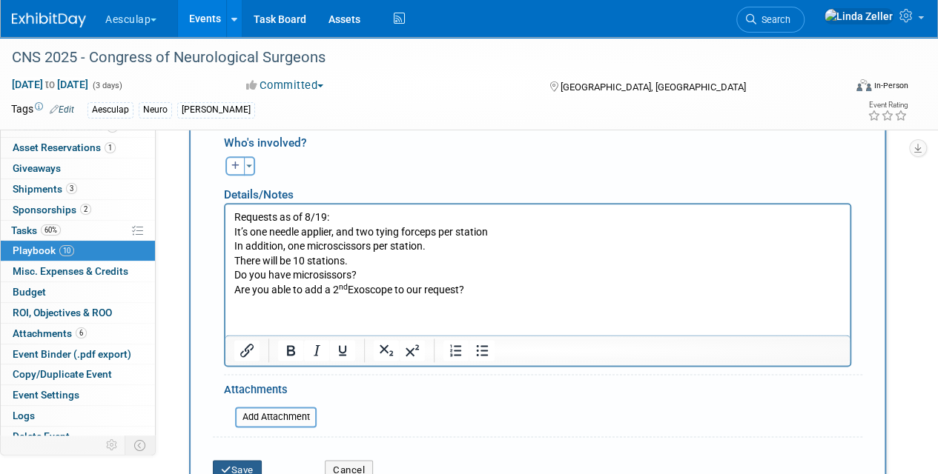
type input "PST"
click at [248, 468] on button "Save" at bounding box center [237, 470] width 49 height 21
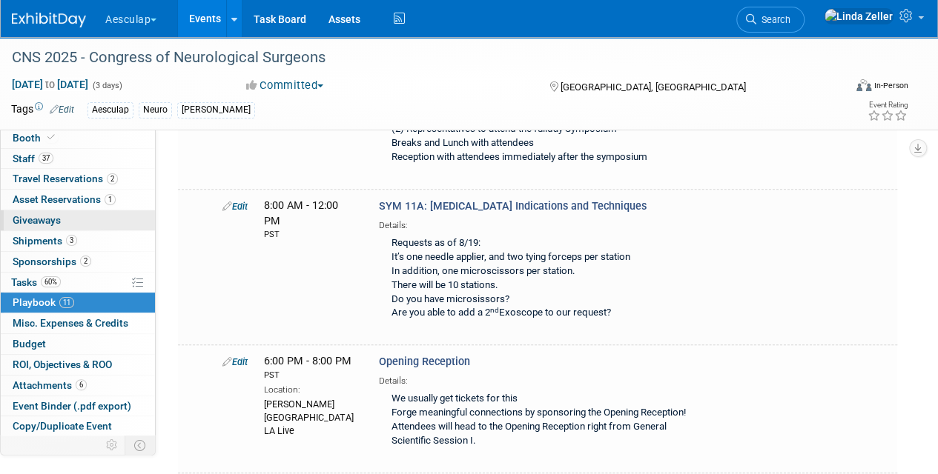
scroll to position [0, 0]
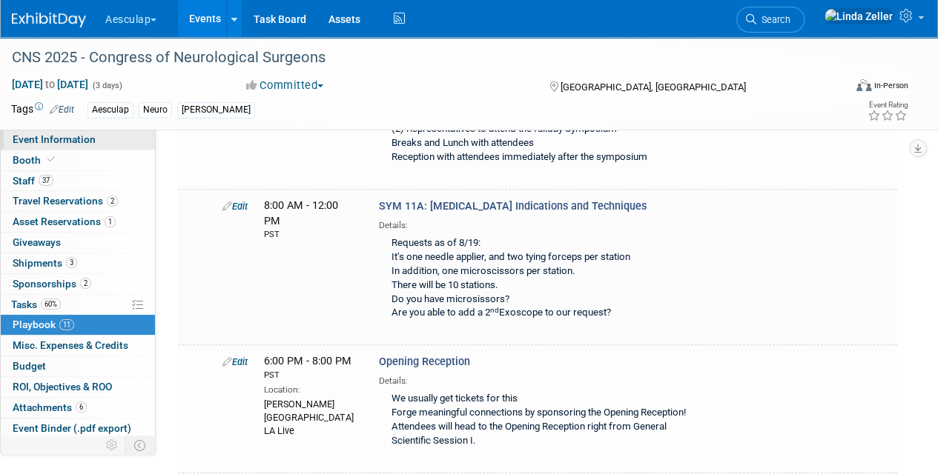
click at [29, 136] on span "Event Information" at bounding box center [54, 139] width 83 height 12
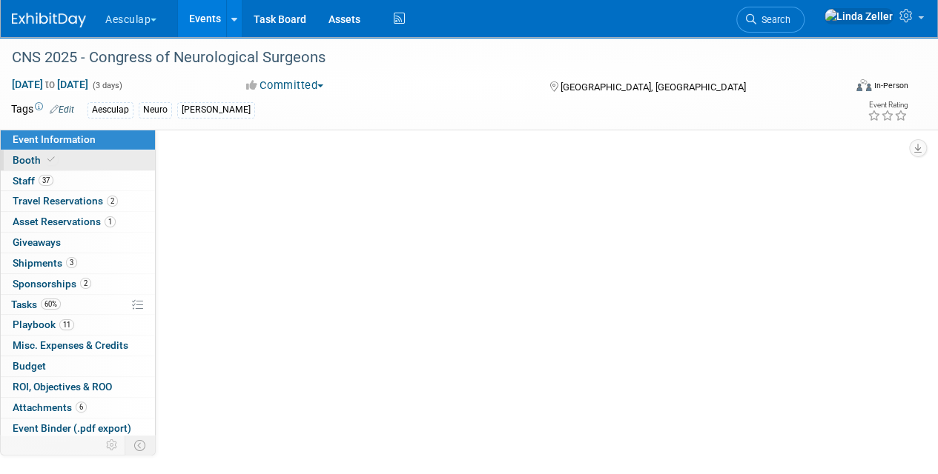
select select "Approved by Compliance"
select select "Neuro"
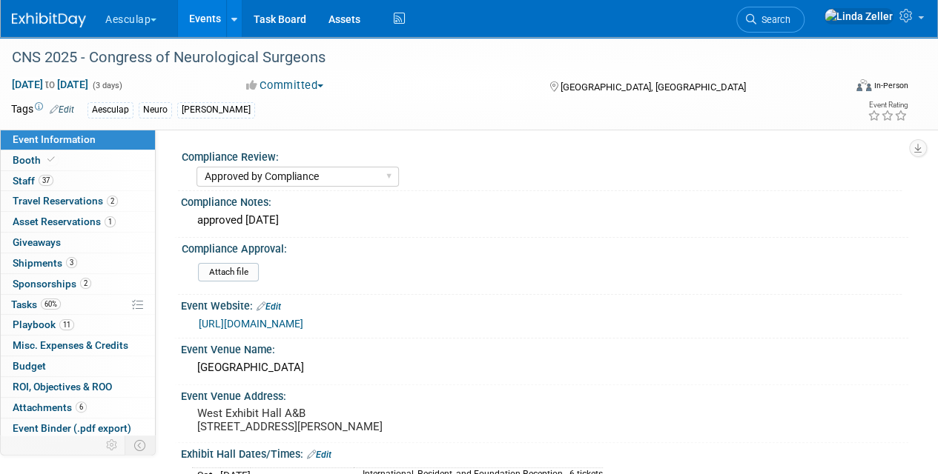
click at [234, 326] on link "[URL][DOMAIN_NAME]" at bounding box center [251, 324] width 105 height 12
click at [39, 322] on span "Playbook 11" at bounding box center [44, 325] width 62 height 12
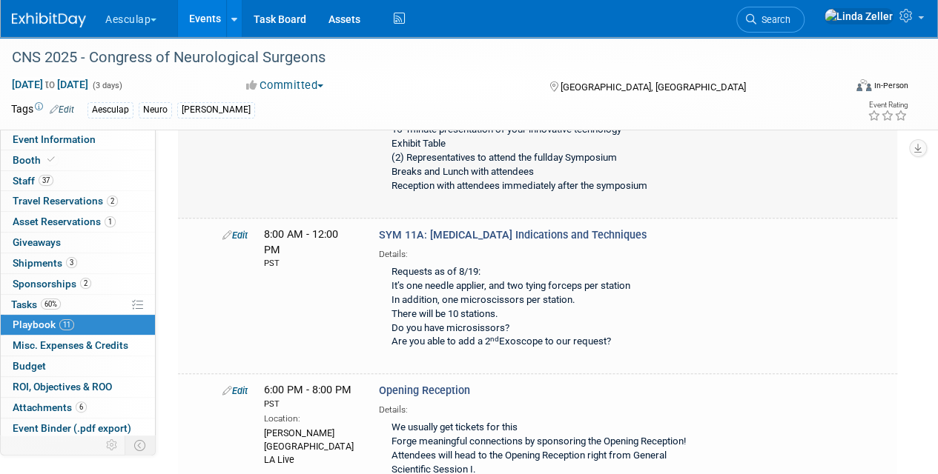
scroll to position [519, 0]
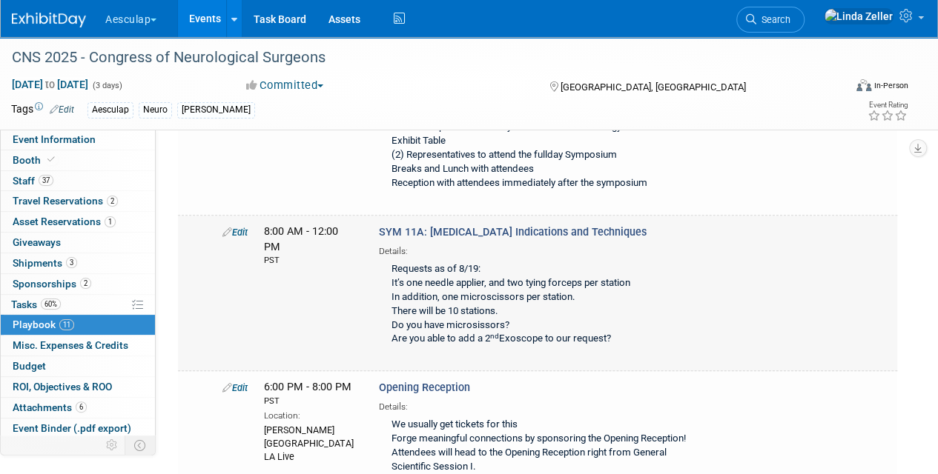
click at [241, 227] on link "Edit" at bounding box center [234, 232] width 25 height 11
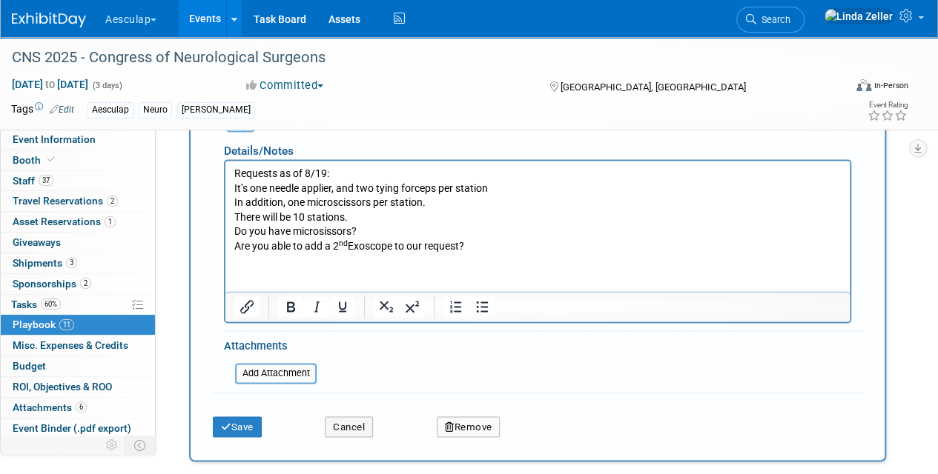
scroll to position [1006, 0]
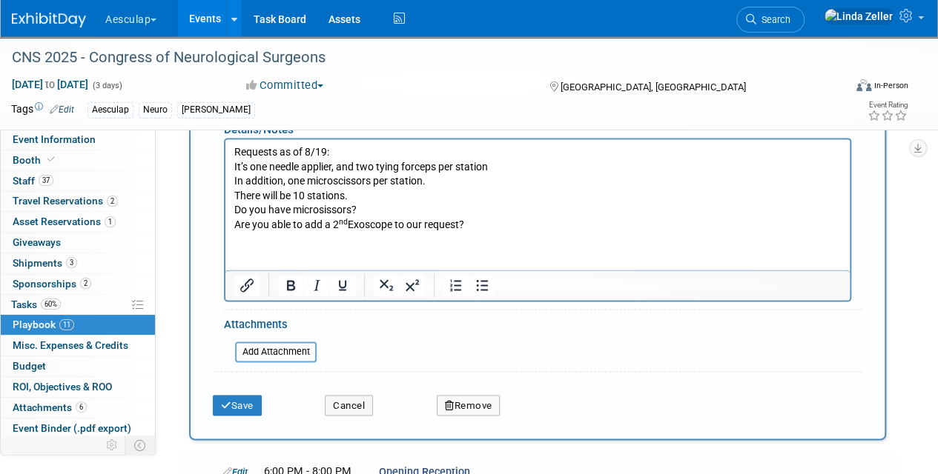
click at [471, 221] on p "Requests as of 8/19: It’s one needle applier, and two tying forceps per station…" at bounding box center [537, 188] width 607 height 87
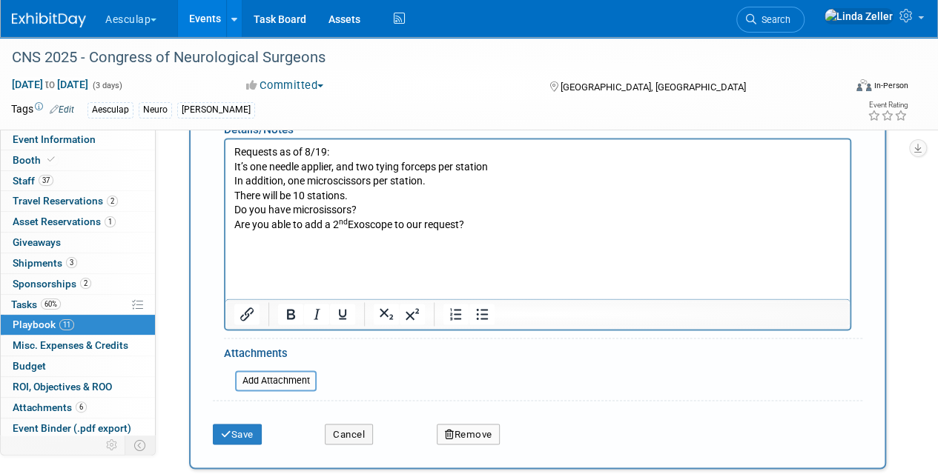
drag, startPoint x: 230, startPoint y: 253, endPoint x: 494, endPoint y: 234, distance: 265.3
click at [503, 234] on p "Rich Text Area. Press ALT-0 for help." at bounding box center [537, 240] width 607 height 15
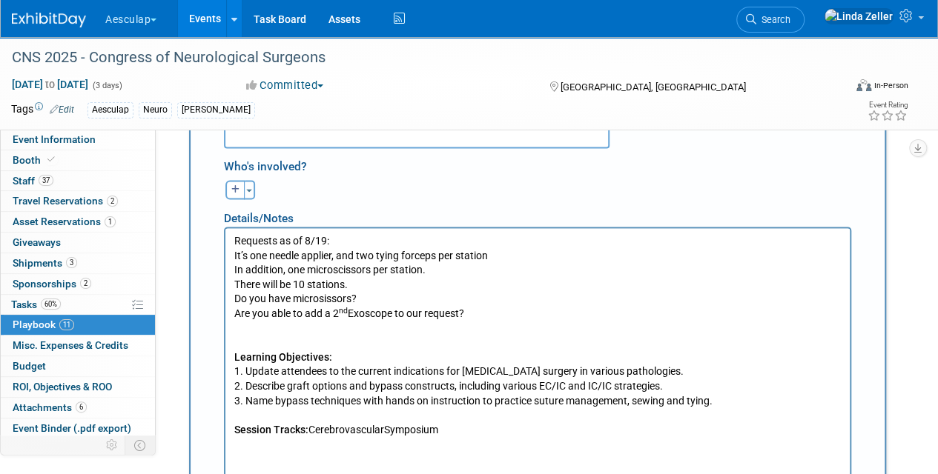
scroll to position [858, 0]
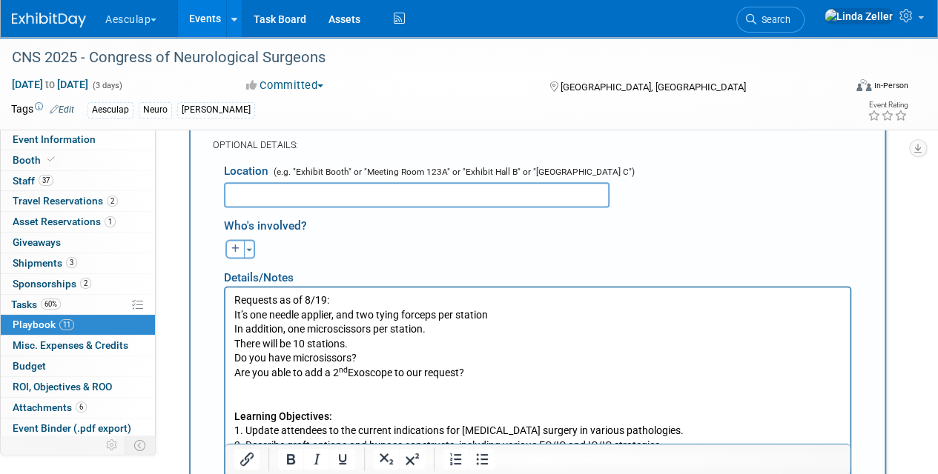
click at [233, 192] on input "text" at bounding box center [416, 194] width 385 height 25
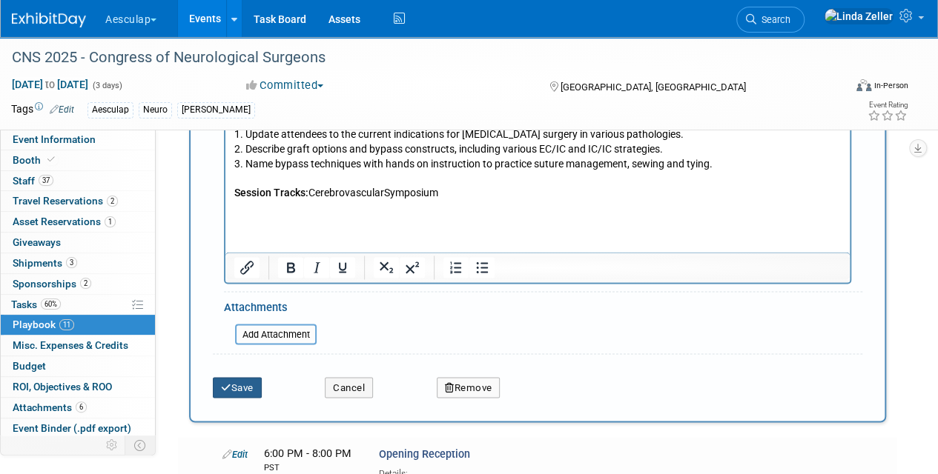
type input "not listed as of 8/19"
click at [237, 381] on button "Save" at bounding box center [237, 387] width 49 height 21
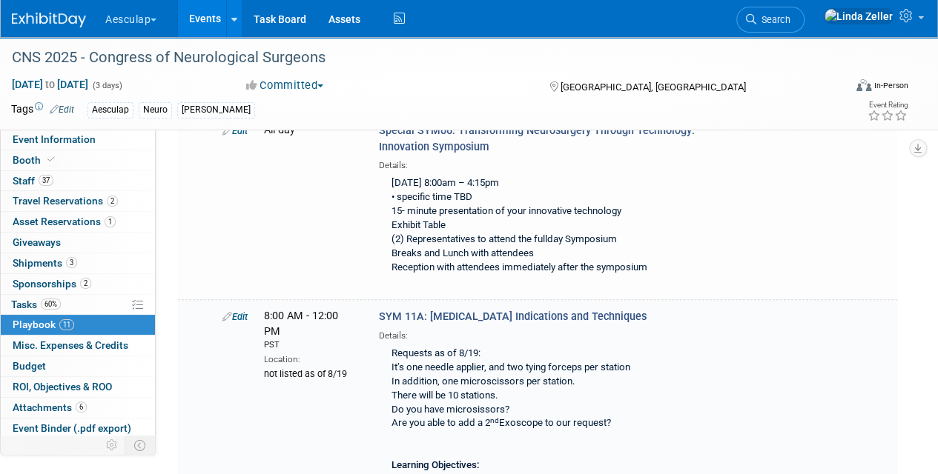
scroll to position [545, 0]
